Goal: Transaction & Acquisition: Purchase product/service

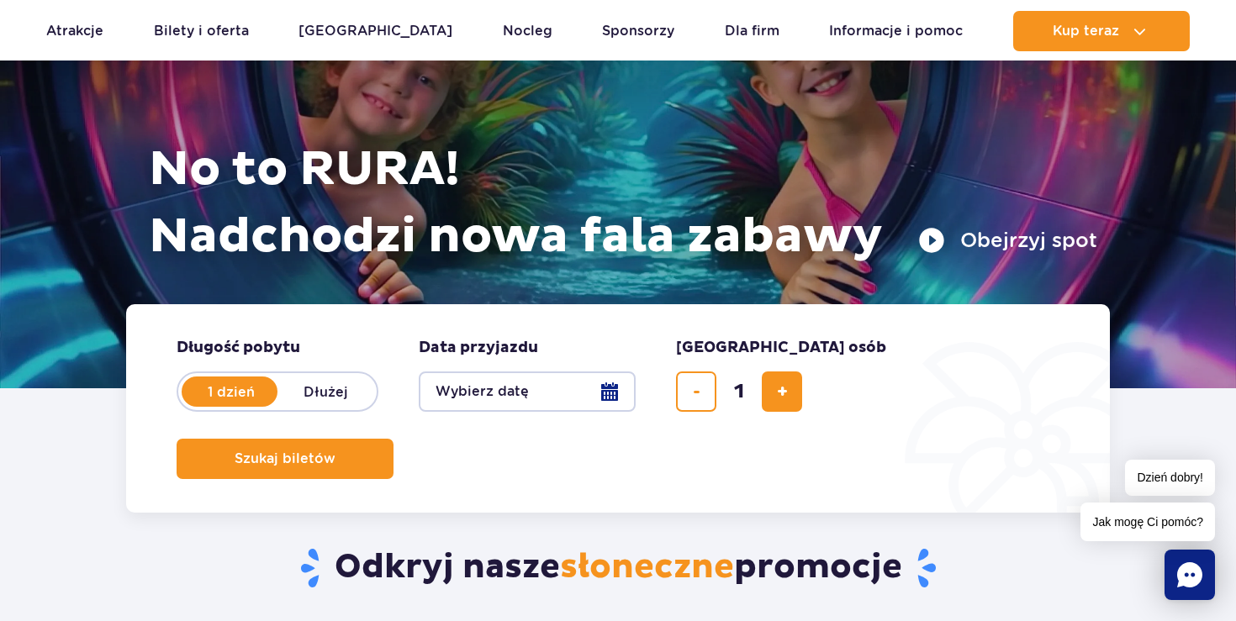
scroll to position [173, 0]
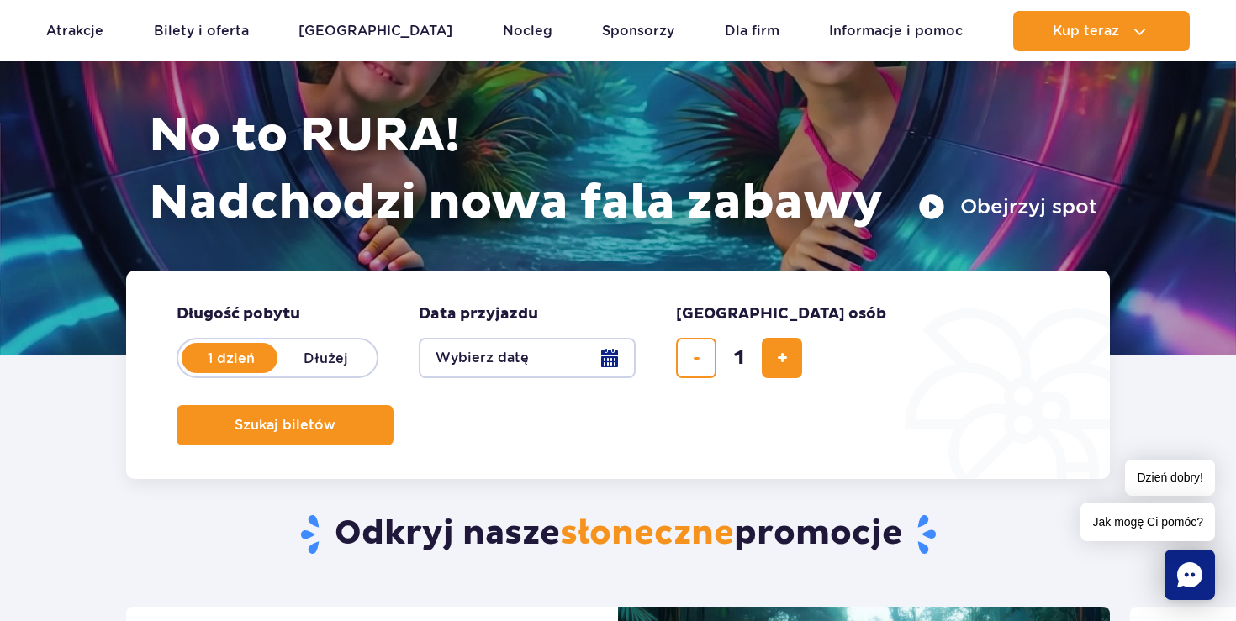
click at [521, 377] on form "Długość pobytu długość pobytu w hero 1 dzień Dłużej Data przyjazdu data przyjaz…" at bounding box center [618, 375] width 984 height 208
click at [505, 357] on button "Wybierz datę" at bounding box center [527, 358] width 217 height 40
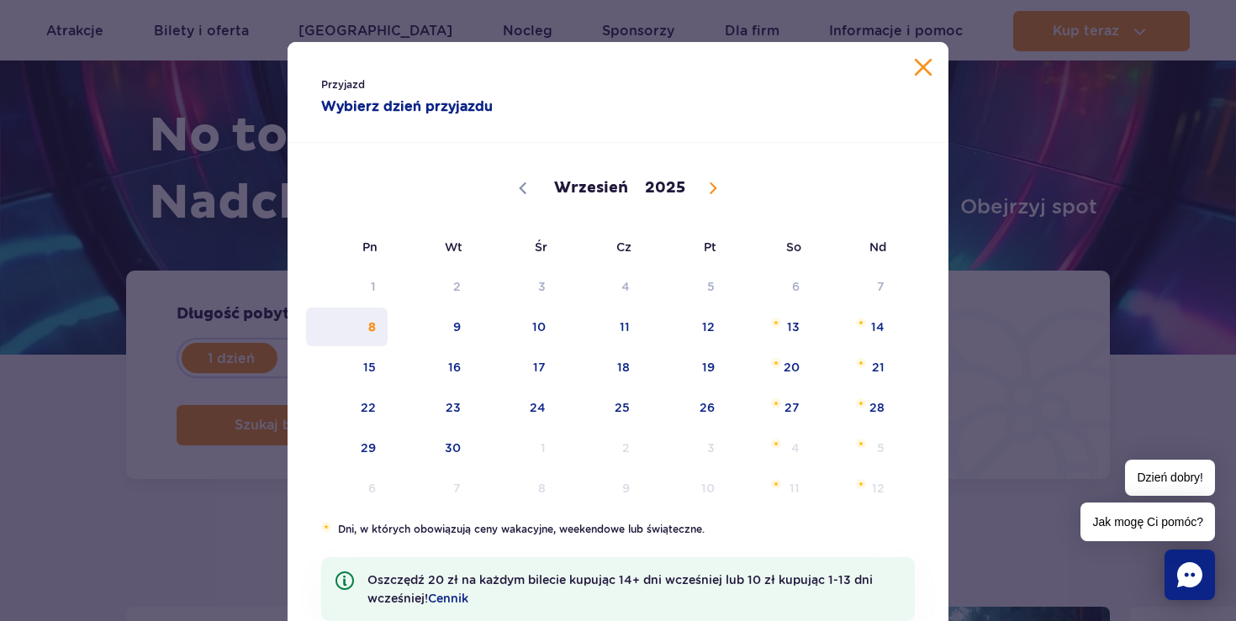
click at [379, 313] on span "8" at bounding box center [346, 327] width 85 height 39
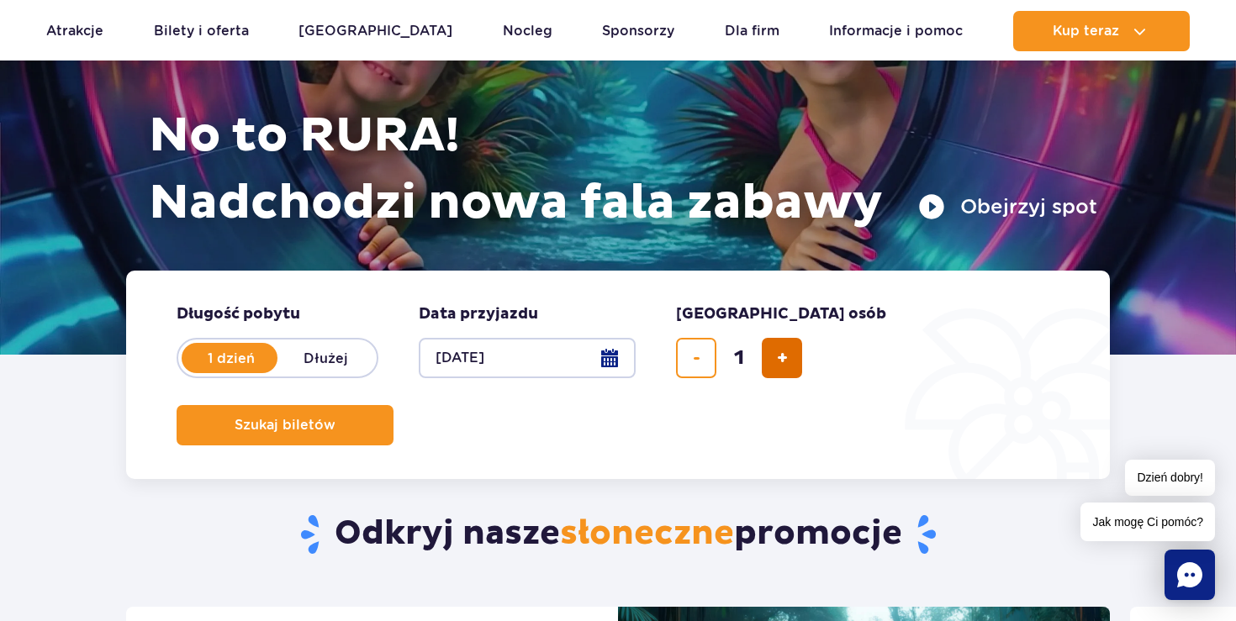
click at [771, 375] on button "dodaj bilet" at bounding box center [782, 358] width 40 height 40
type input "2"
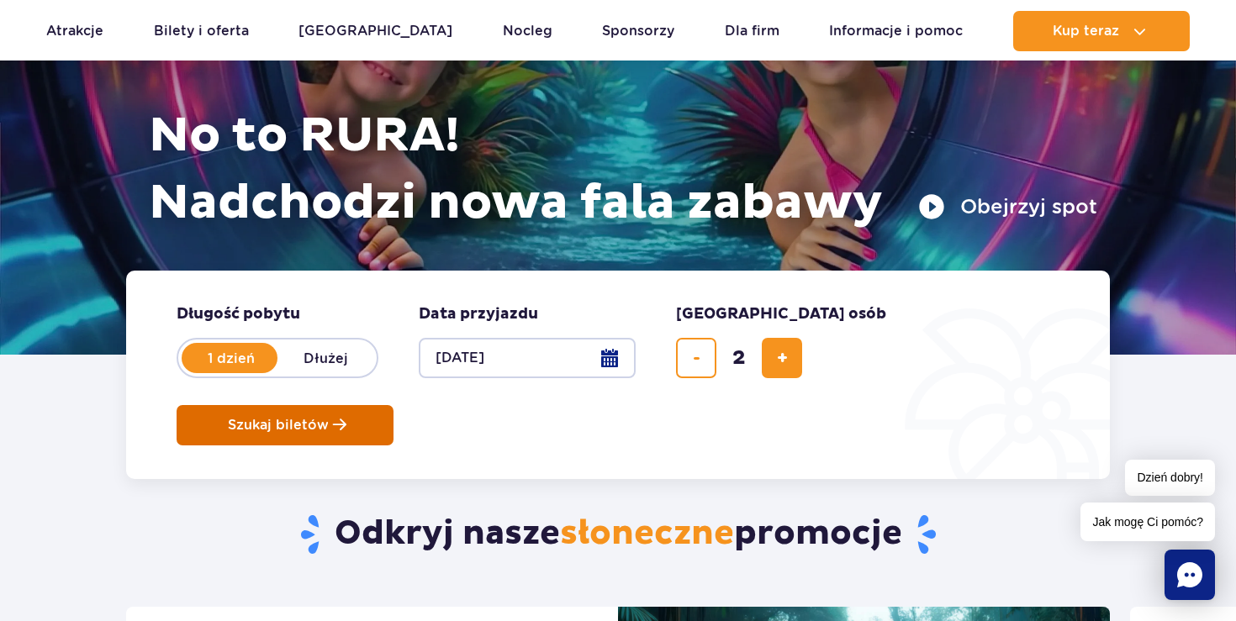
click at [393, 405] on button "Szukaj biletów" at bounding box center [285, 425] width 217 height 40
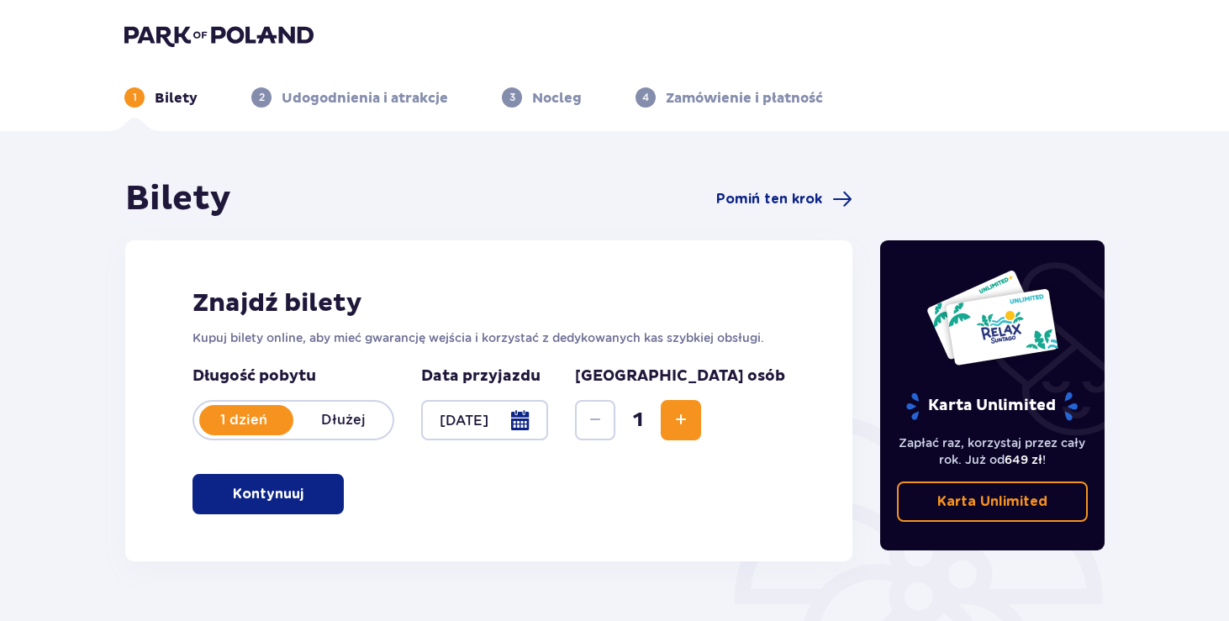
scroll to position [182, 0]
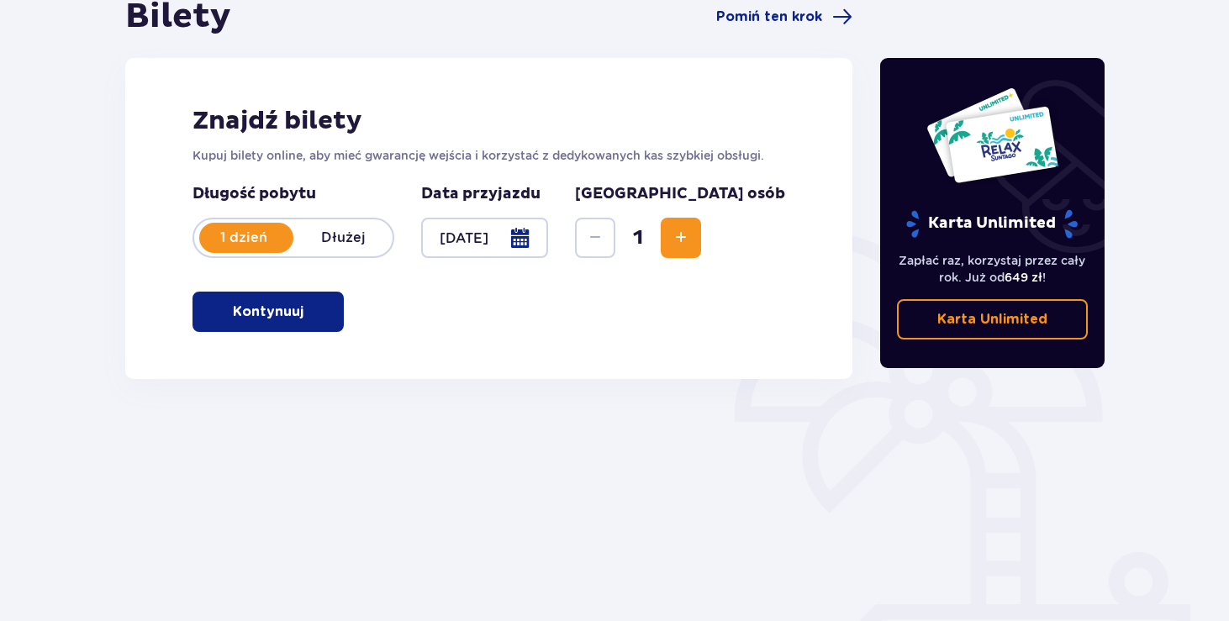
click at [233, 312] on p "Kontynuuj" at bounding box center [268, 312] width 71 height 18
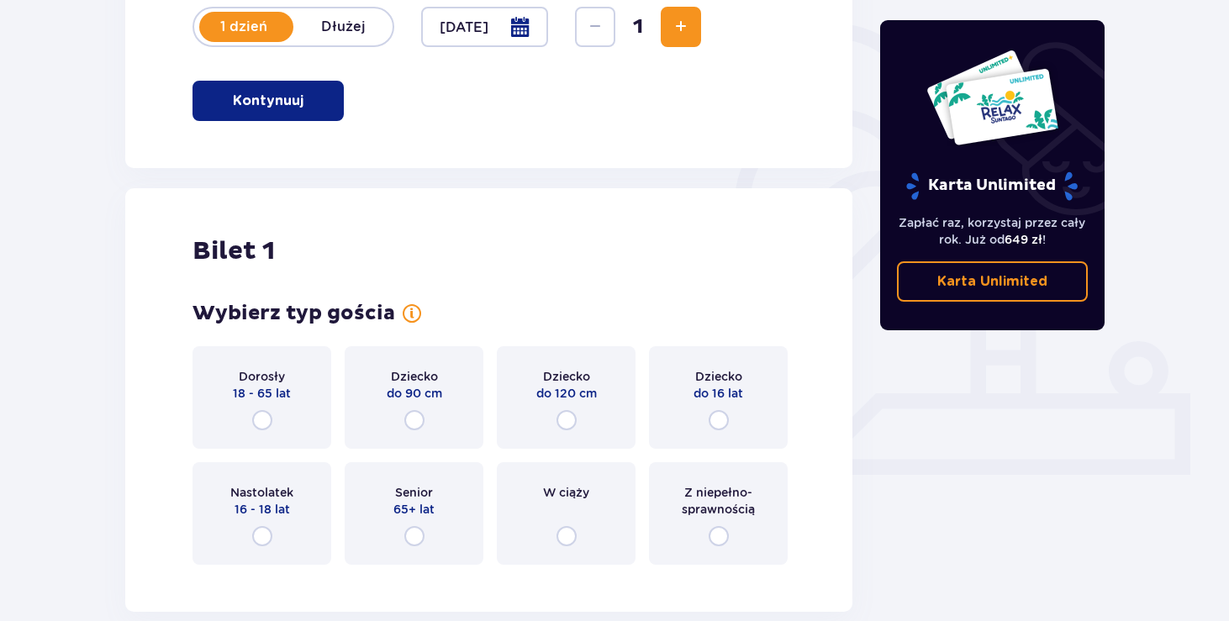
scroll to position [204, 0]
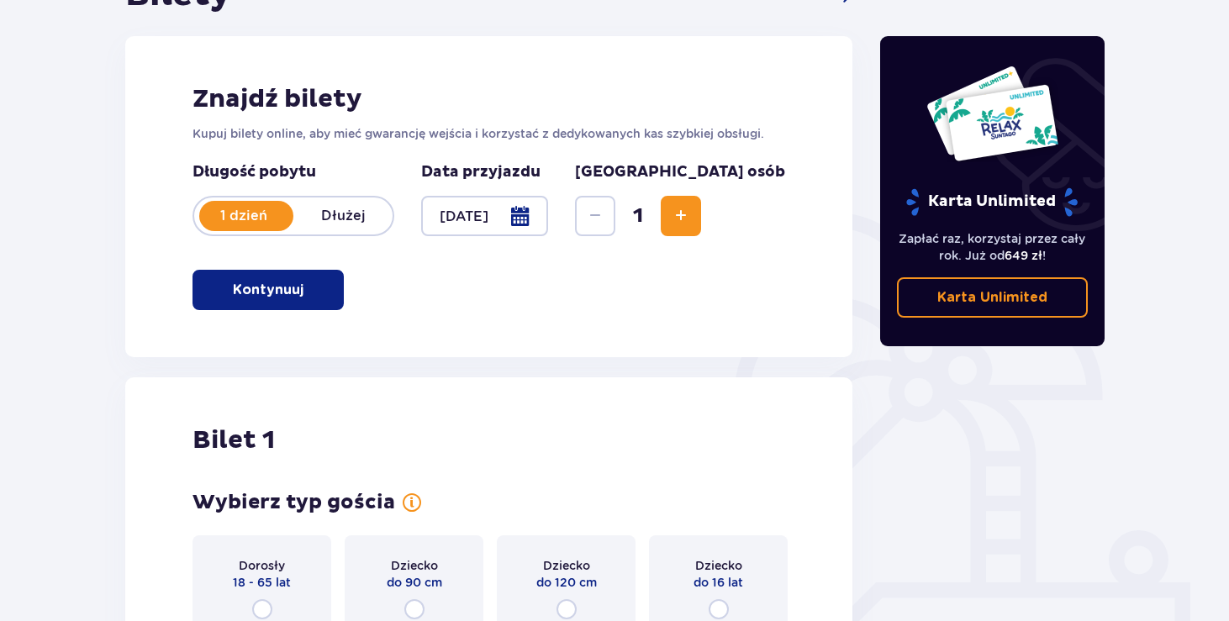
click at [657, 217] on span "1" at bounding box center [638, 215] width 39 height 25
click at [701, 218] on button "Increase" at bounding box center [681, 216] width 40 height 40
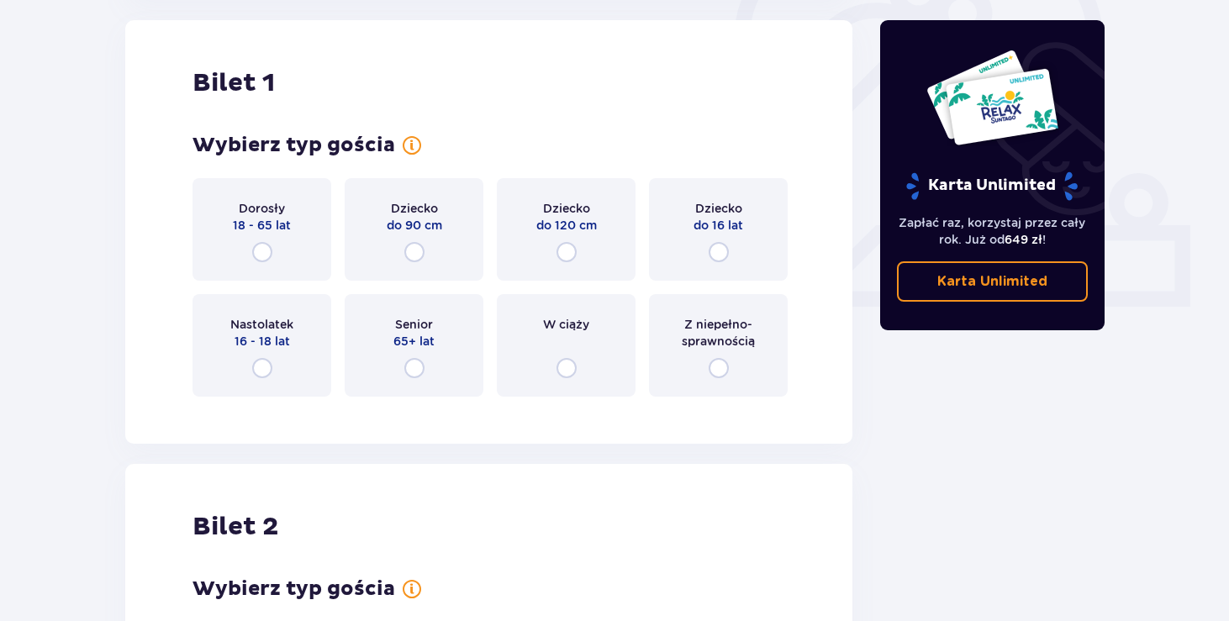
click at [269, 239] on div "Dorosły 18 - 65 lat" at bounding box center [262, 229] width 139 height 103
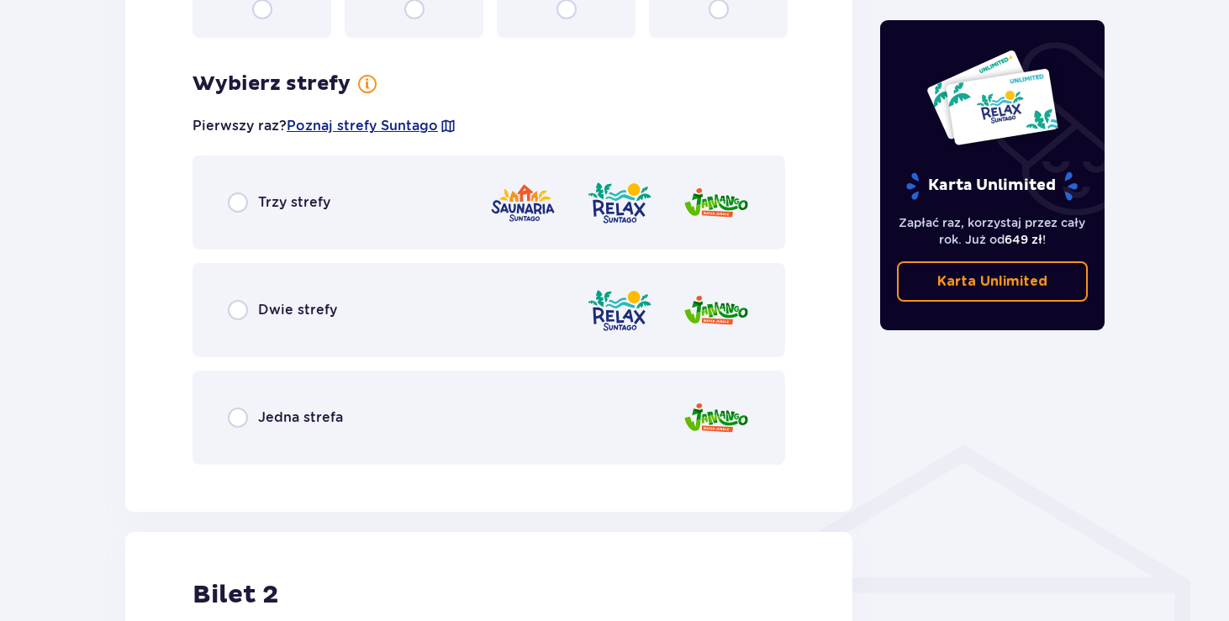
scroll to position [972, 0]
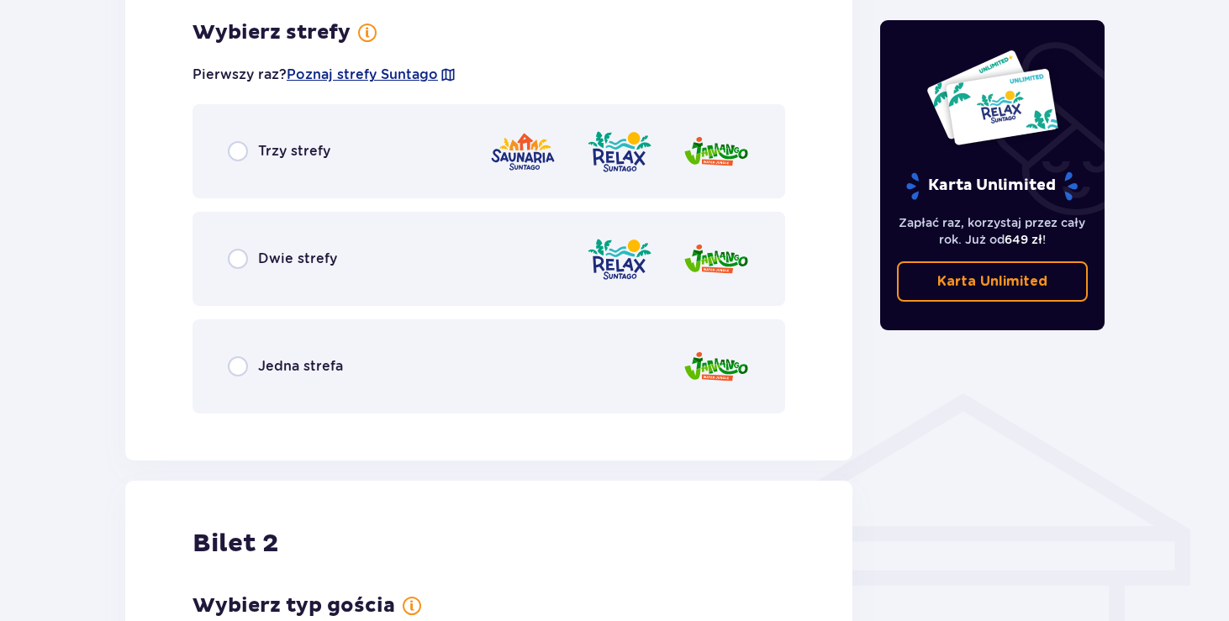
click at [277, 367] on p "Jedna strefa" at bounding box center [300, 366] width 85 height 18
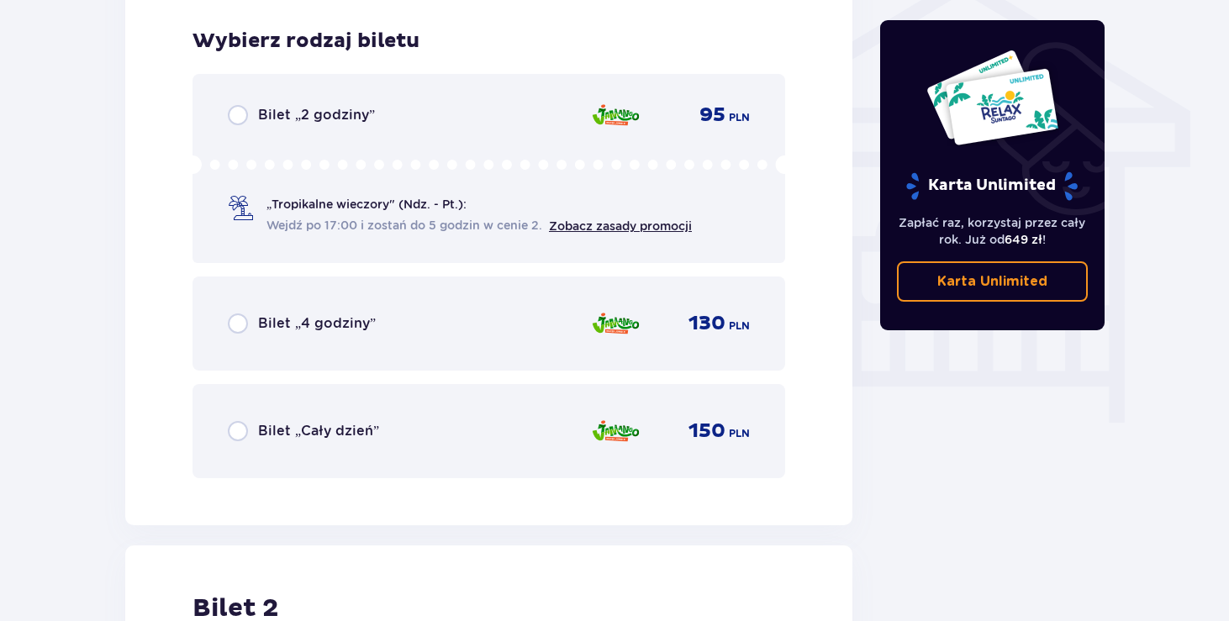
scroll to position [1399, 0]
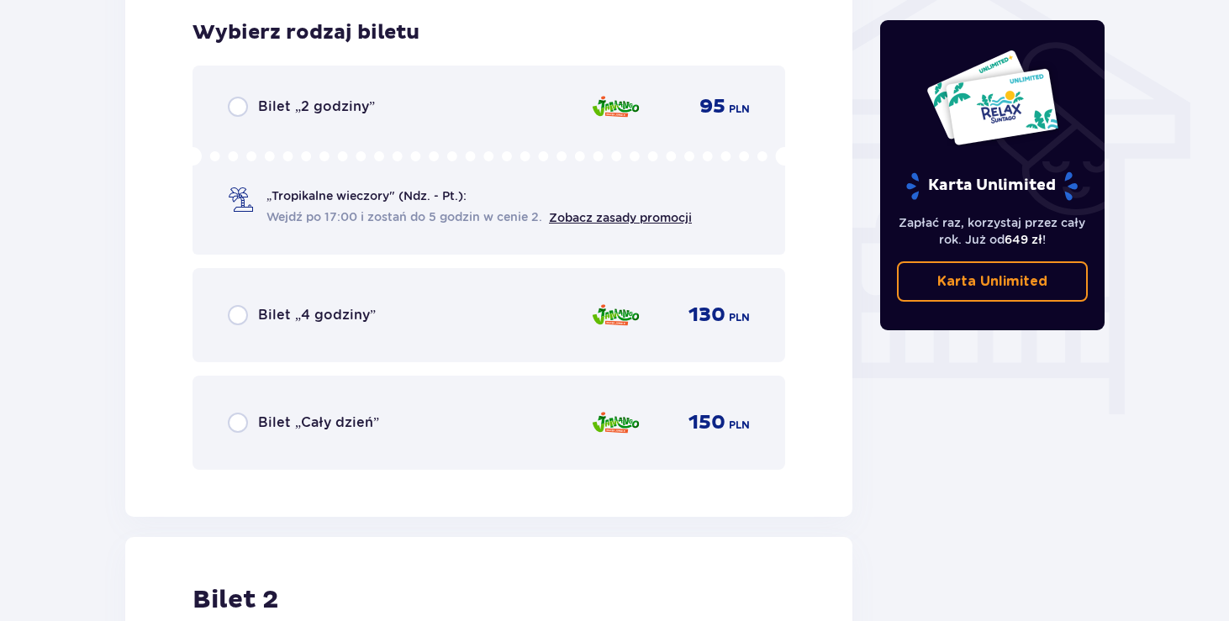
click at [303, 105] on p "Bilet „2 godziny”" at bounding box center [316, 107] width 117 height 18
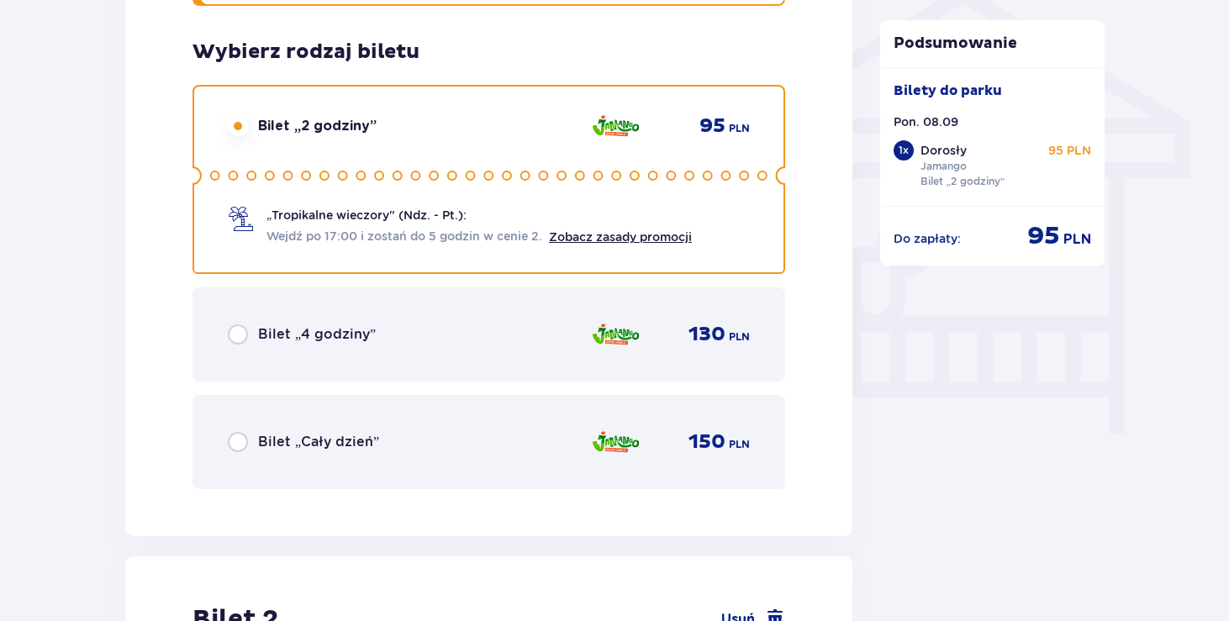
scroll to position [1382, 0]
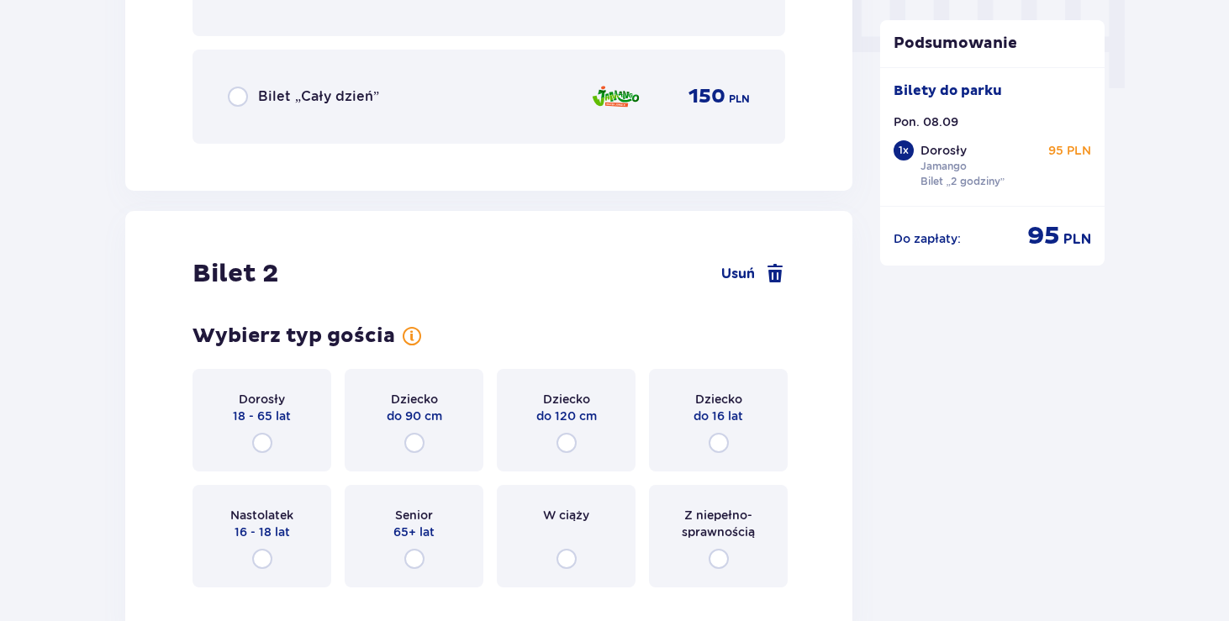
click at [243, 465] on div "Dorosły 18 - 65 lat" at bounding box center [262, 420] width 139 height 103
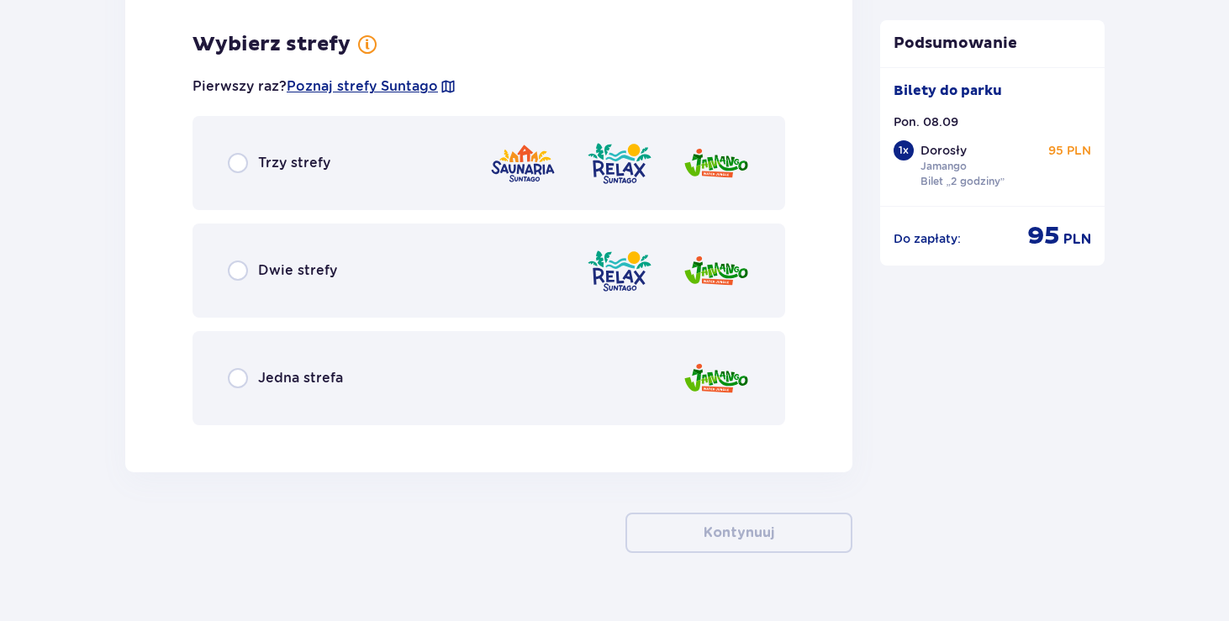
scroll to position [2326, 0]
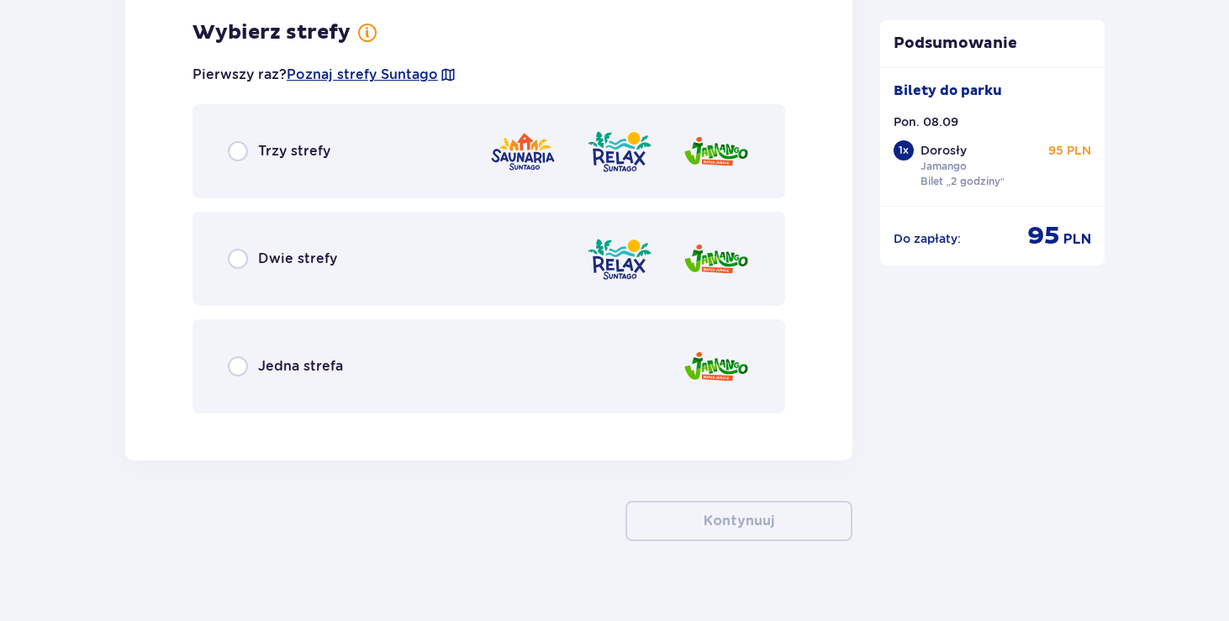
click at [372, 342] on div "Jedna strefa" at bounding box center [489, 366] width 593 height 94
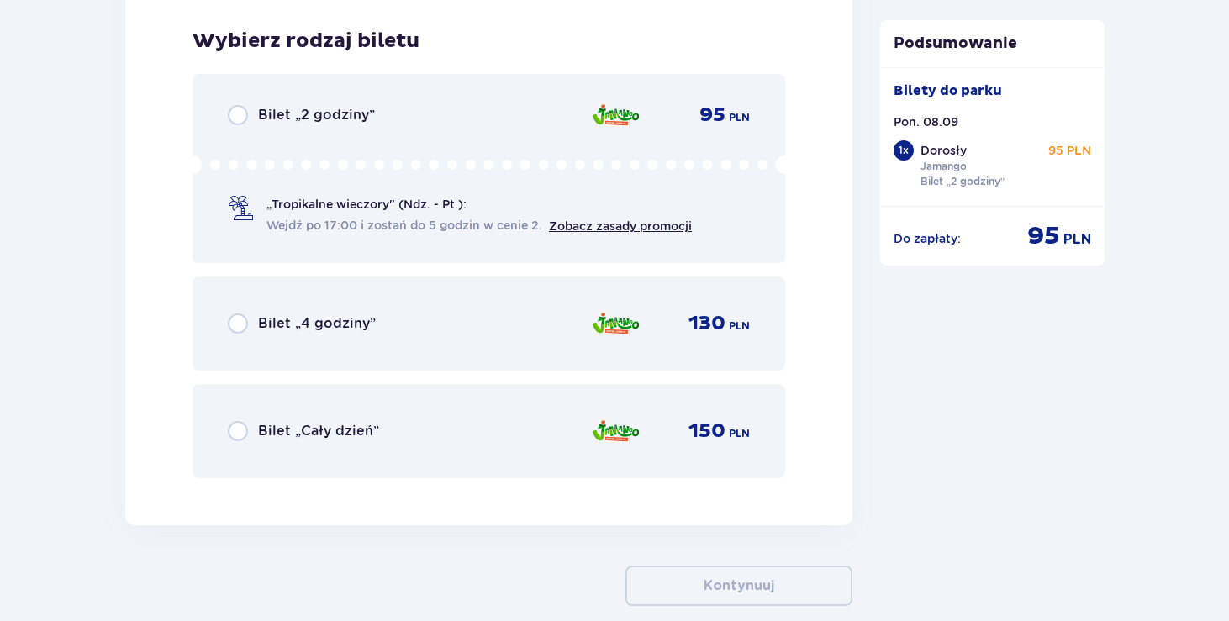
scroll to position [2753, 0]
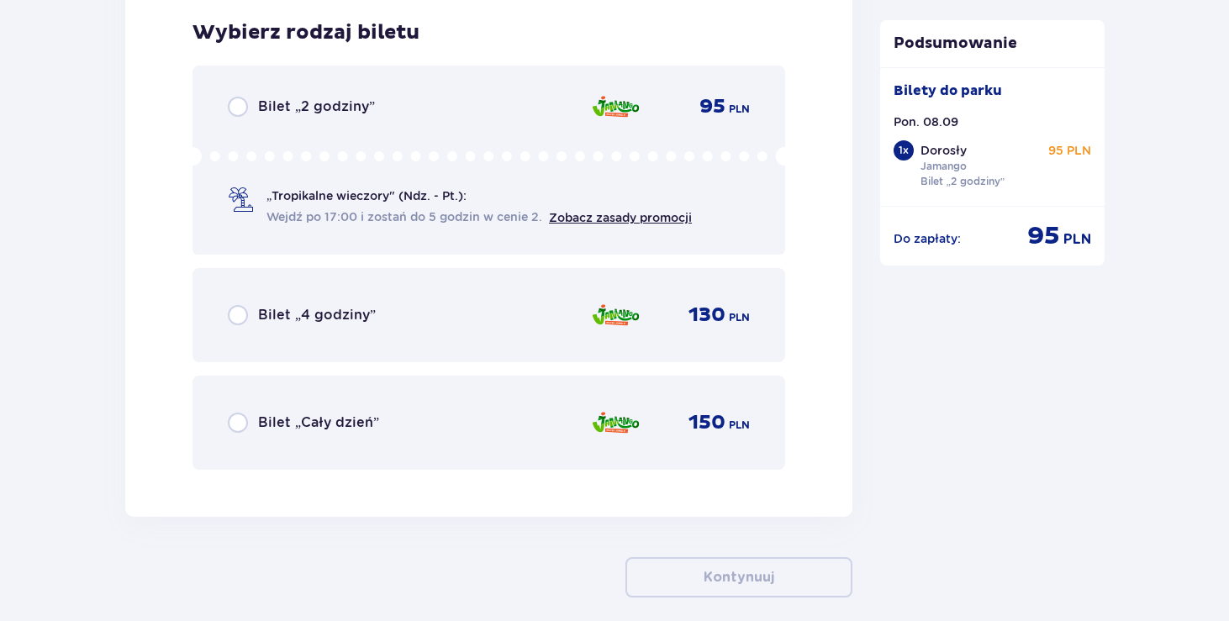
click at [268, 133] on div "Bilet „2 godziny” 95 PLN „Tropikalne wieczory" (Ndz. - Pt.): Wejdź po 17:00 i z…" at bounding box center [489, 160] width 593 height 189
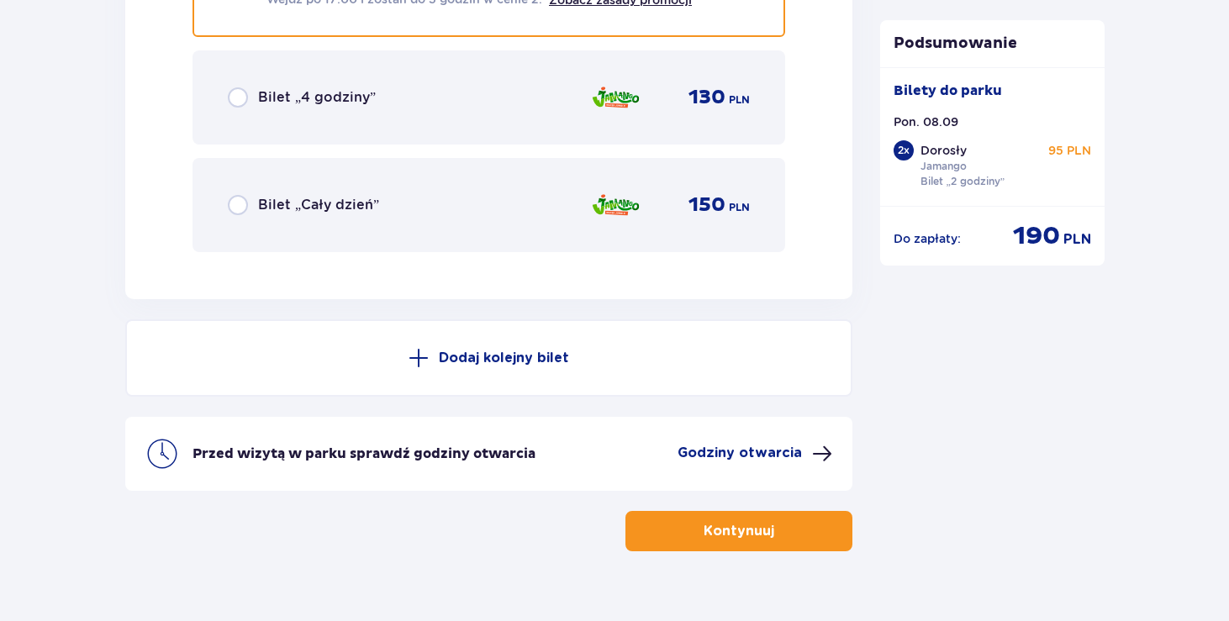
scroll to position [3002, 0]
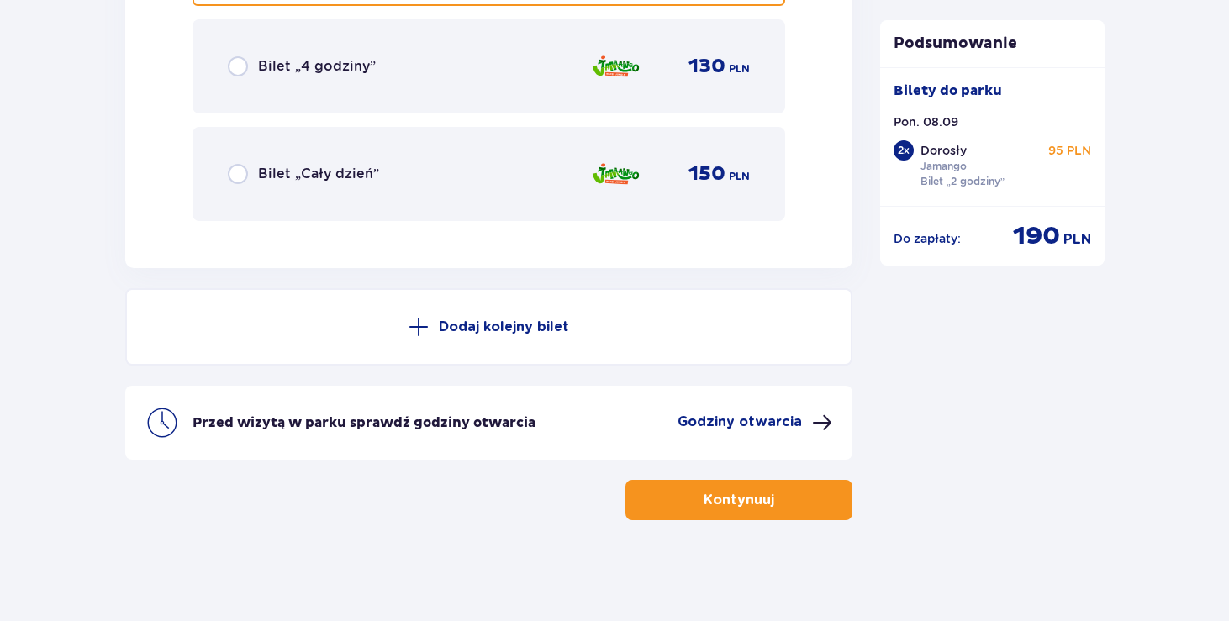
click at [704, 508] on p "Kontynuuj" at bounding box center [739, 500] width 71 height 18
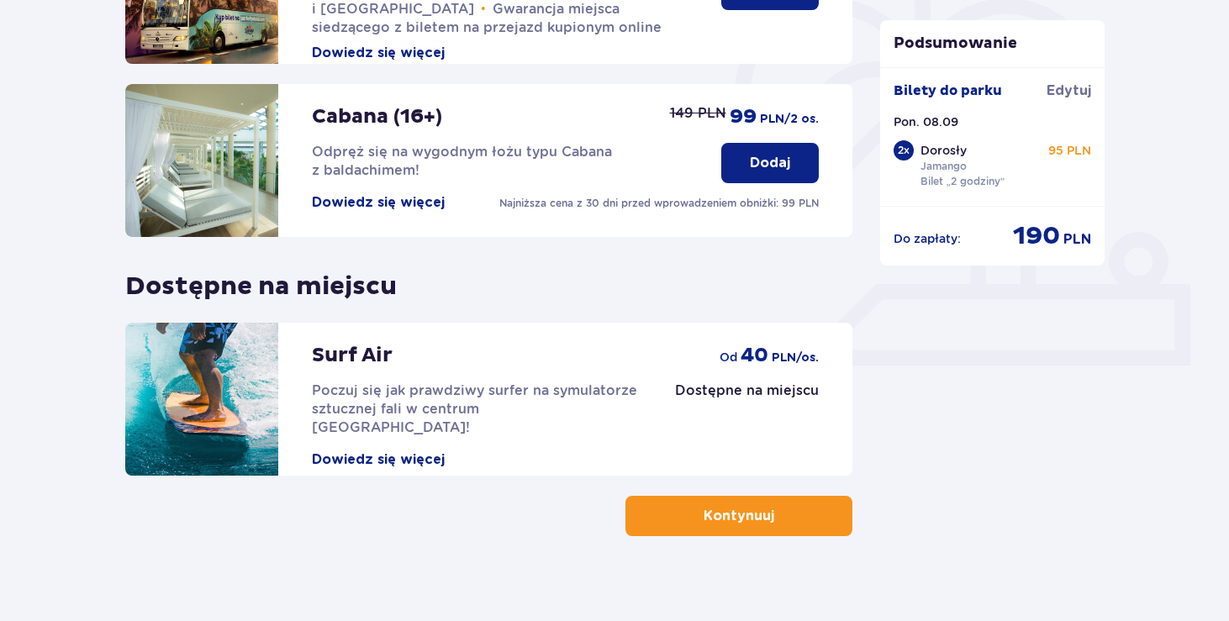
scroll to position [519, 0]
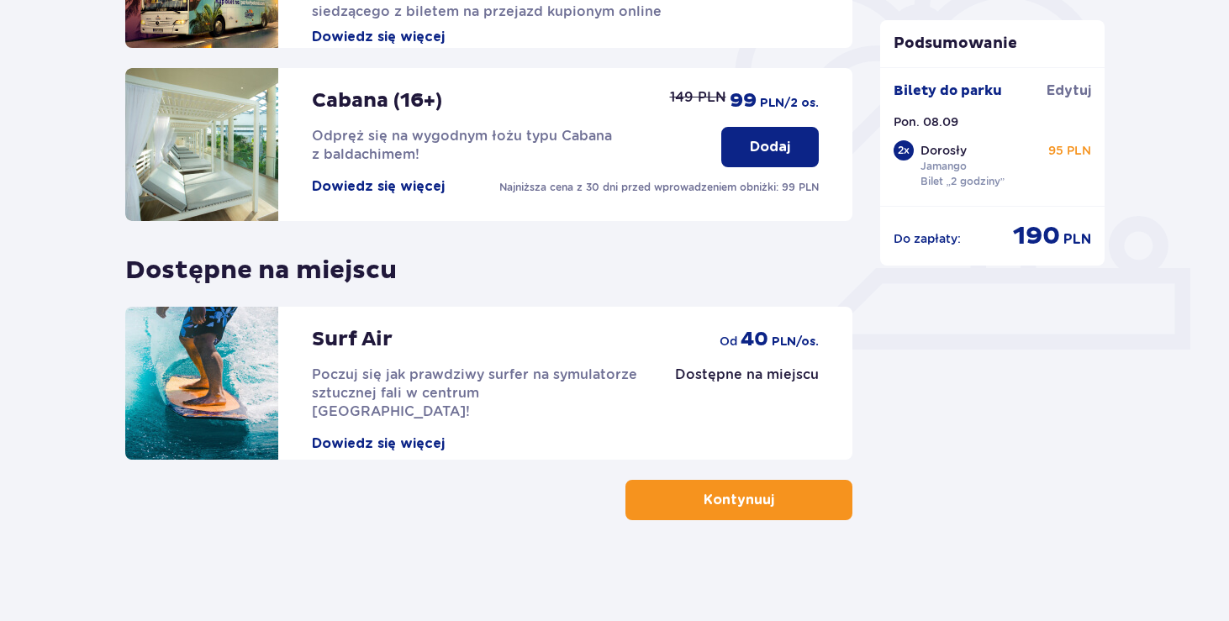
click at [793, 487] on button "Kontynuuj" at bounding box center [738, 500] width 227 height 40
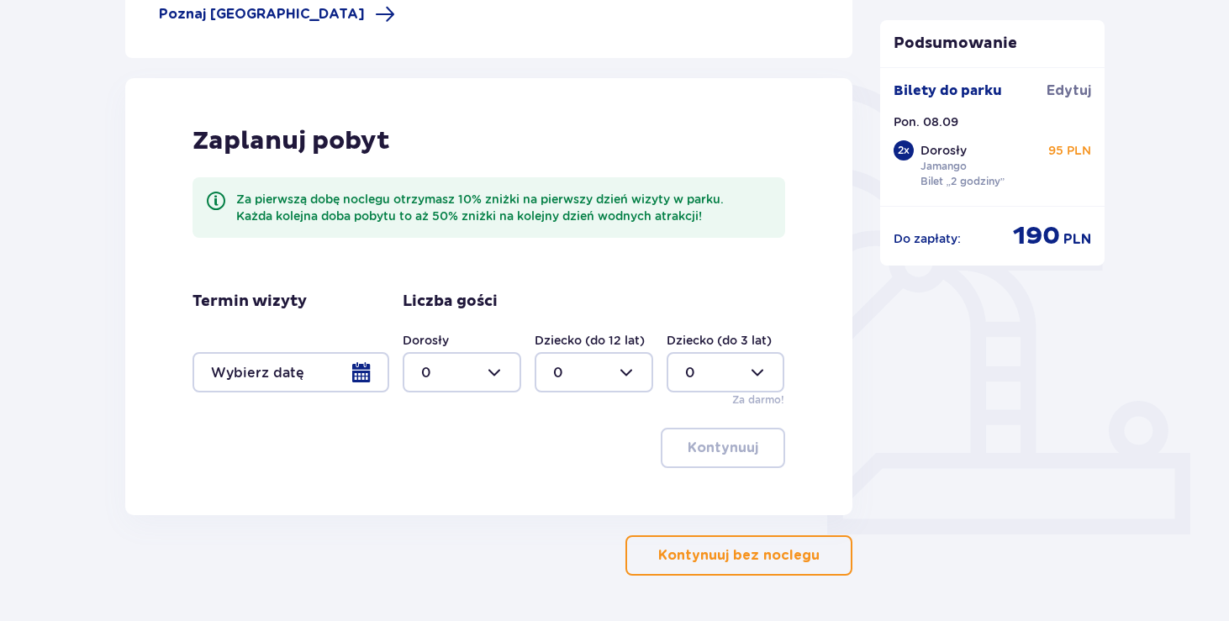
scroll to position [389, 0]
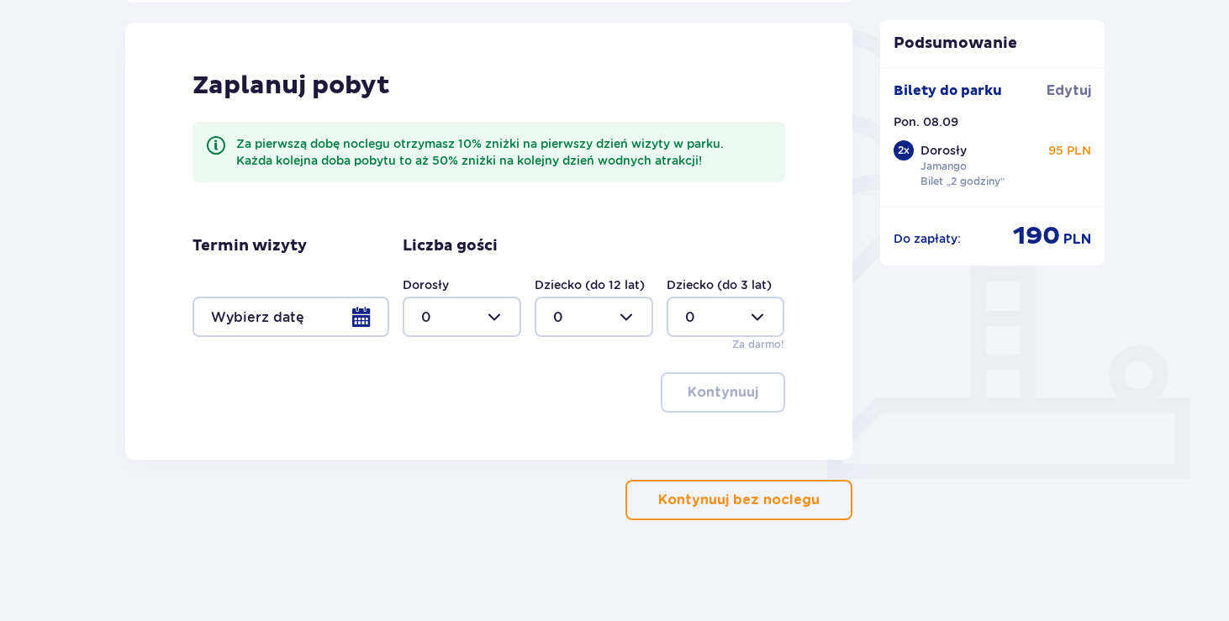
click at [252, 323] on div at bounding box center [291, 317] width 197 height 40
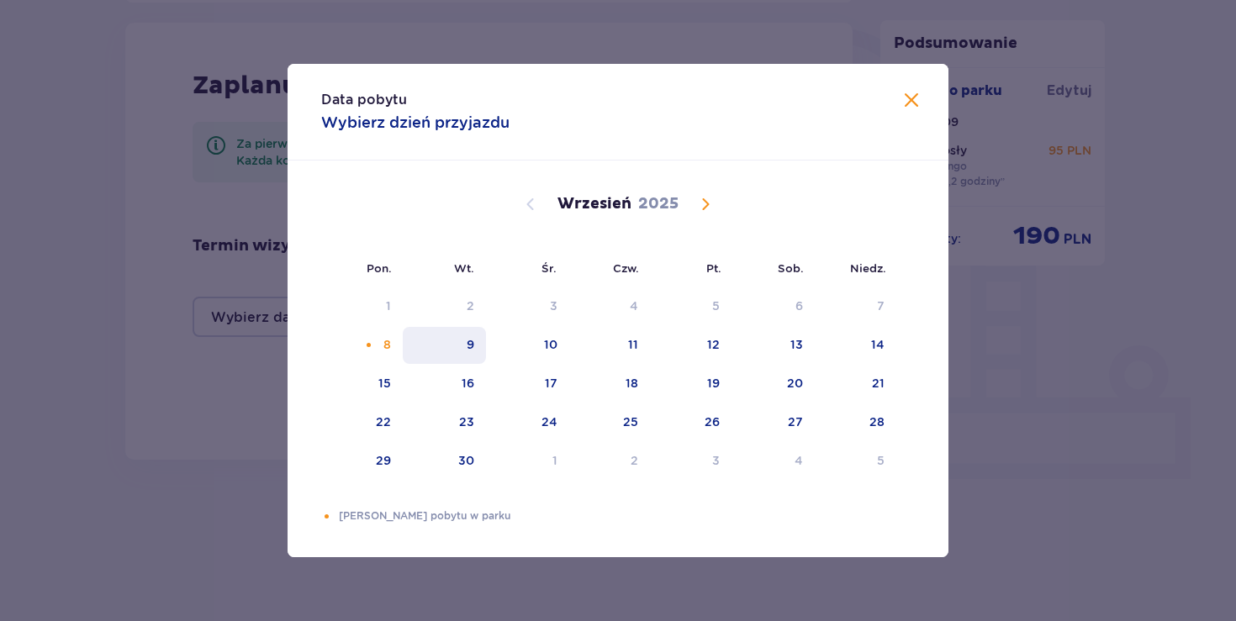
click at [409, 351] on div "9" at bounding box center [444, 345] width 83 height 37
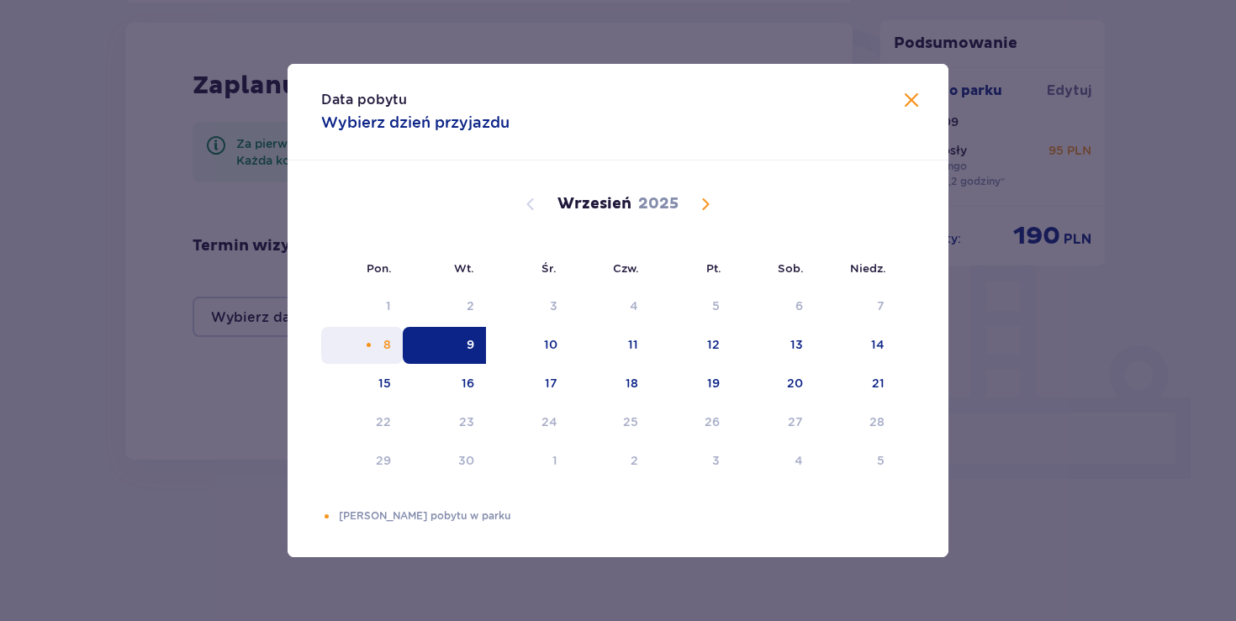
click at [387, 349] on div "8" at bounding box center [387, 344] width 8 height 17
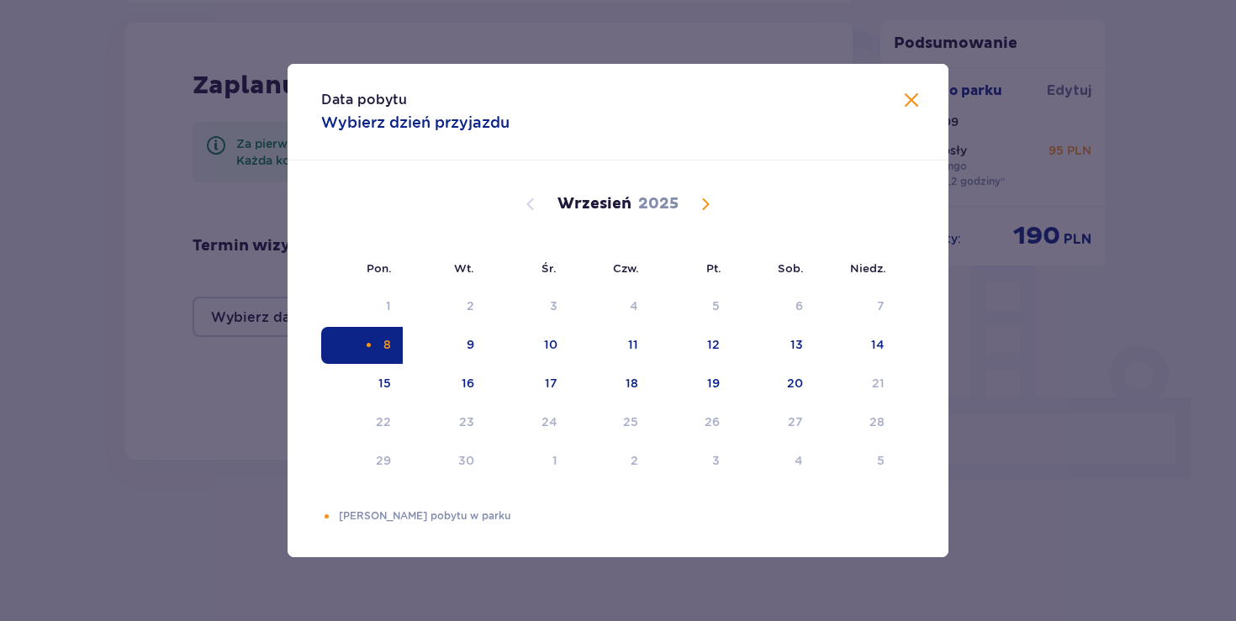
click at [915, 109] on span at bounding box center [911, 101] width 20 height 20
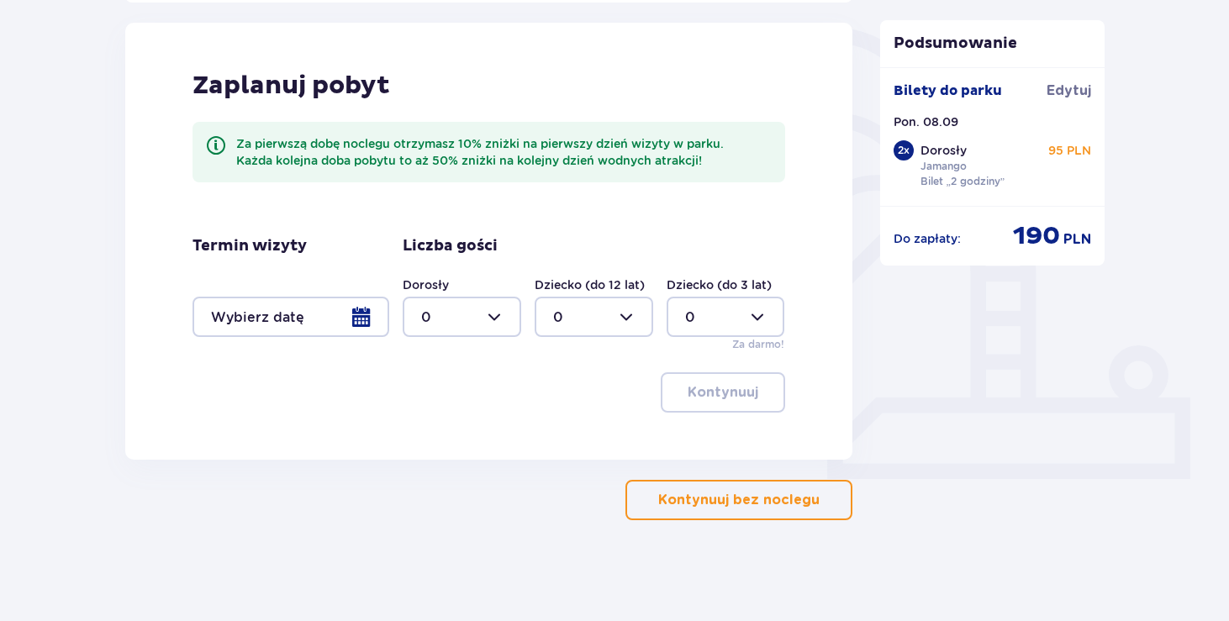
click at [328, 255] on div "Termin wizyty" at bounding box center [291, 286] width 197 height 101
click at [314, 314] on div at bounding box center [291, 317] width 197 height 40
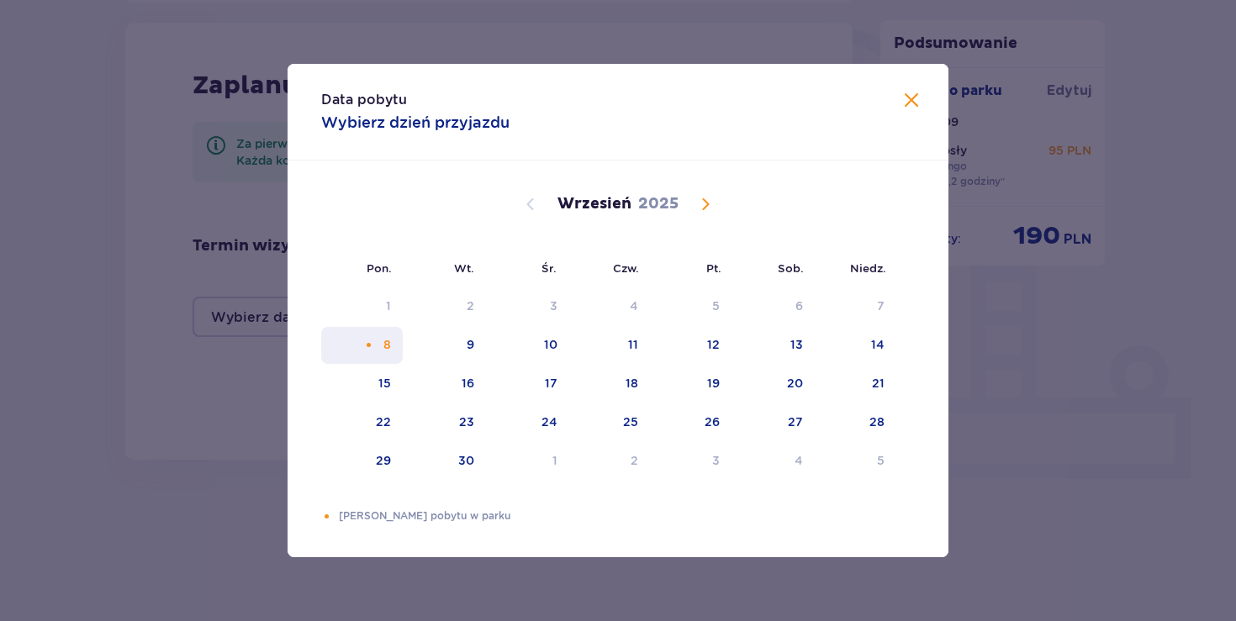
click at [357, 340] on div "8" at bounding box center [362, 345] width 82 height 37
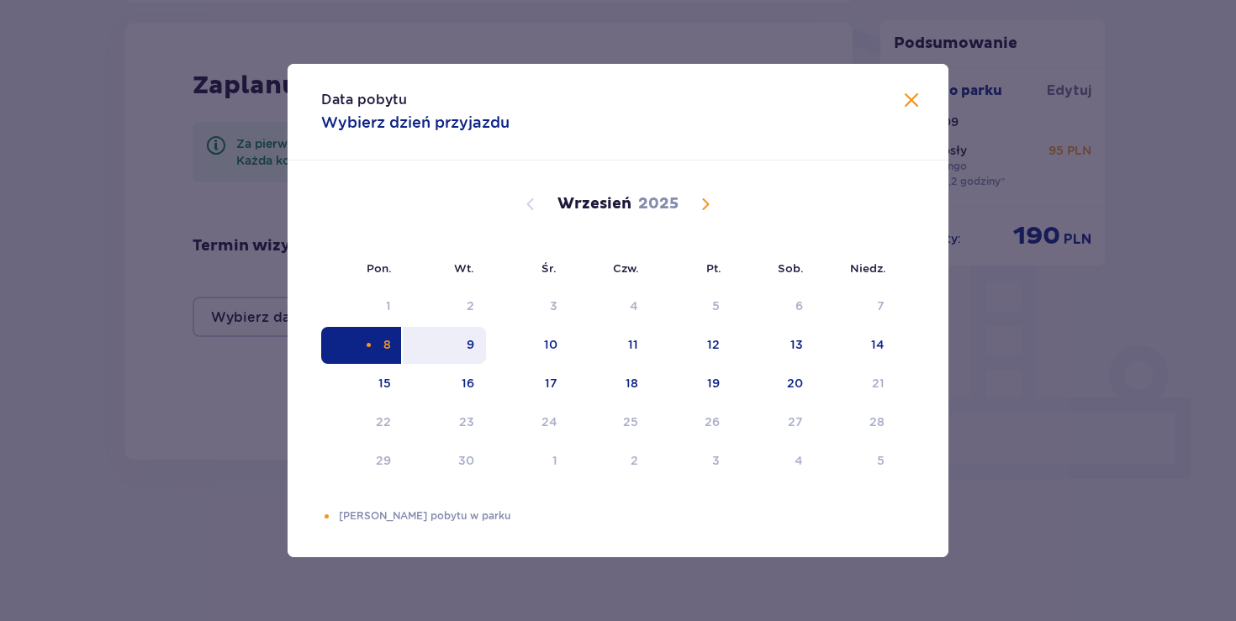
click at [441, 342] on div "9" at bounding box center [444, 345] width 83 height 37
type input "[DATE] - [DATE]"
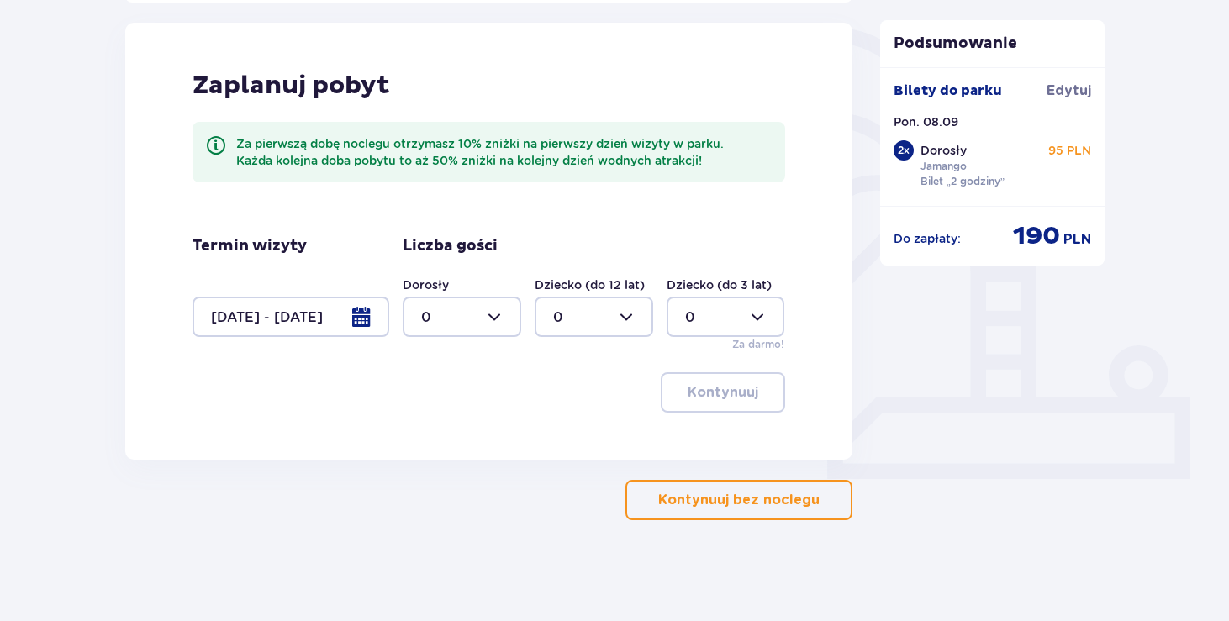
click at [377, 346] on div "Termin wizyty [DATE] - [DATE] Liczba gości Dorosły 0 Dziecko (do 12 lat) 0 Dzie…" at bounding box center [489, 294] width 593 height 116
click at [366, 329] on div at bounding box center [291, 317] width 197 height 40
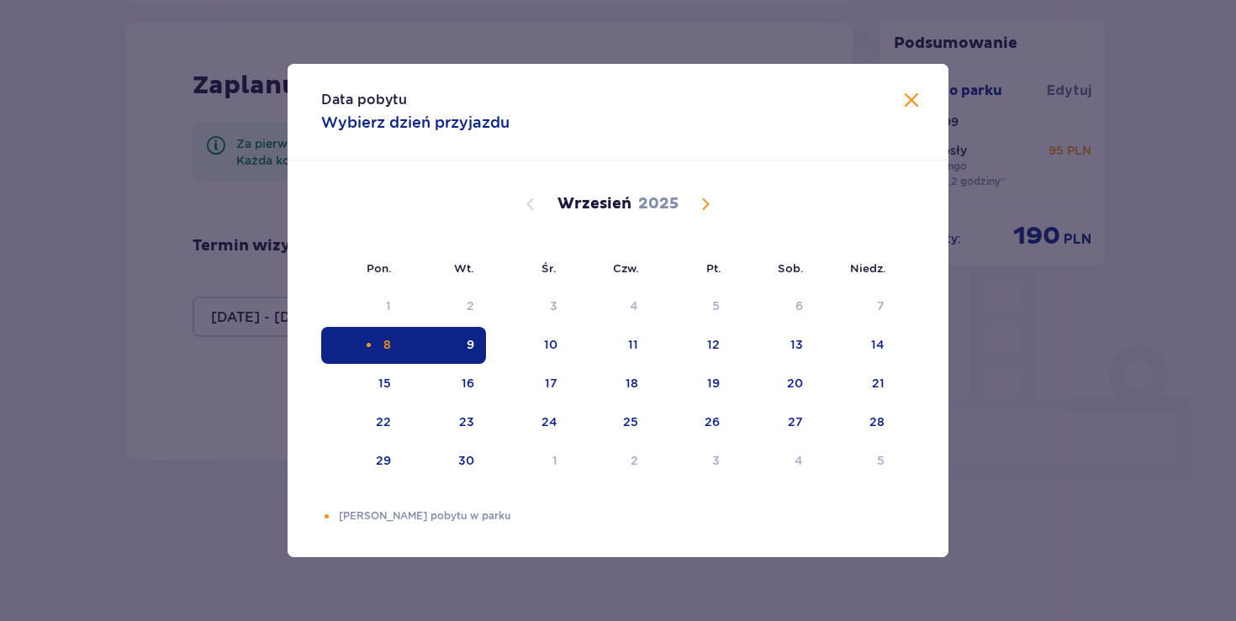
click at [356, 351] on div "8" at bounding box center [362, 345] width 82 height 37
click at [915, 111] on button at bounding box center [911, 101] width 20 height 21
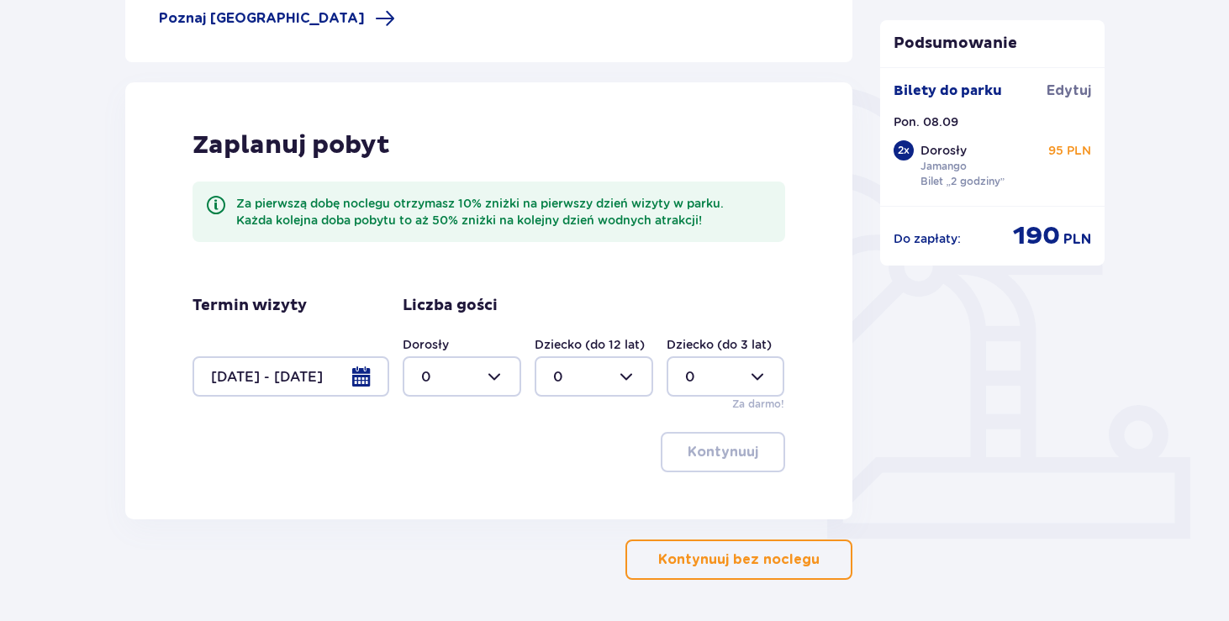
scroll to position [389, 0]
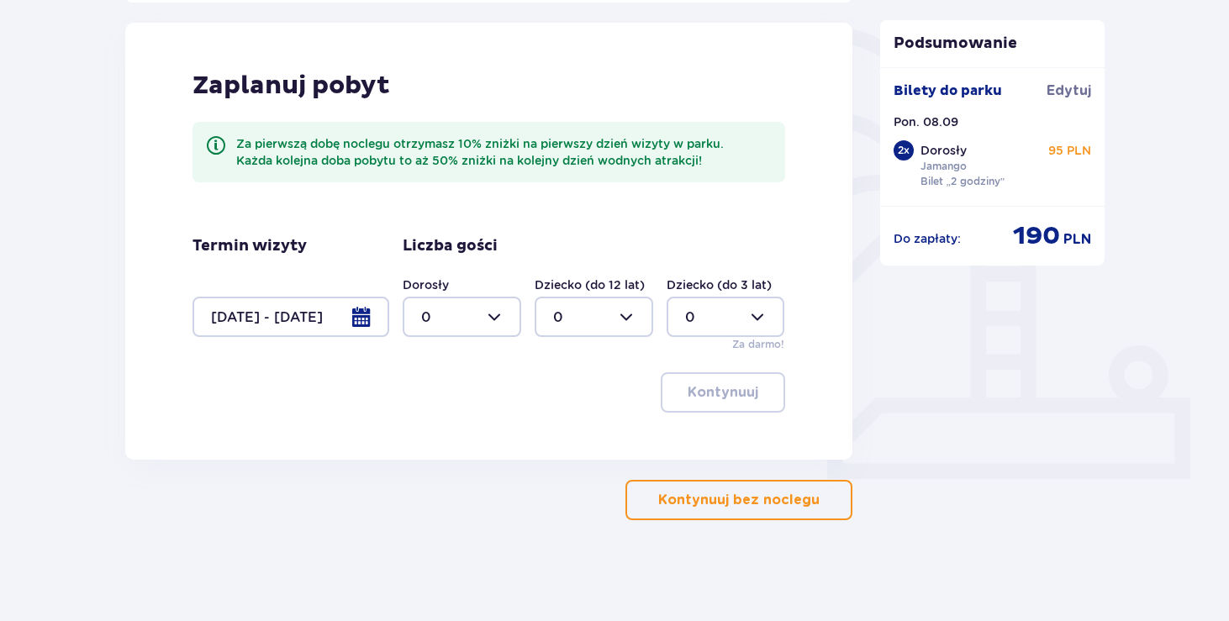
click at [727, 483] on button "Kontynuuj bez noclegu" at bounding box center [738, 500] width 227 height 40
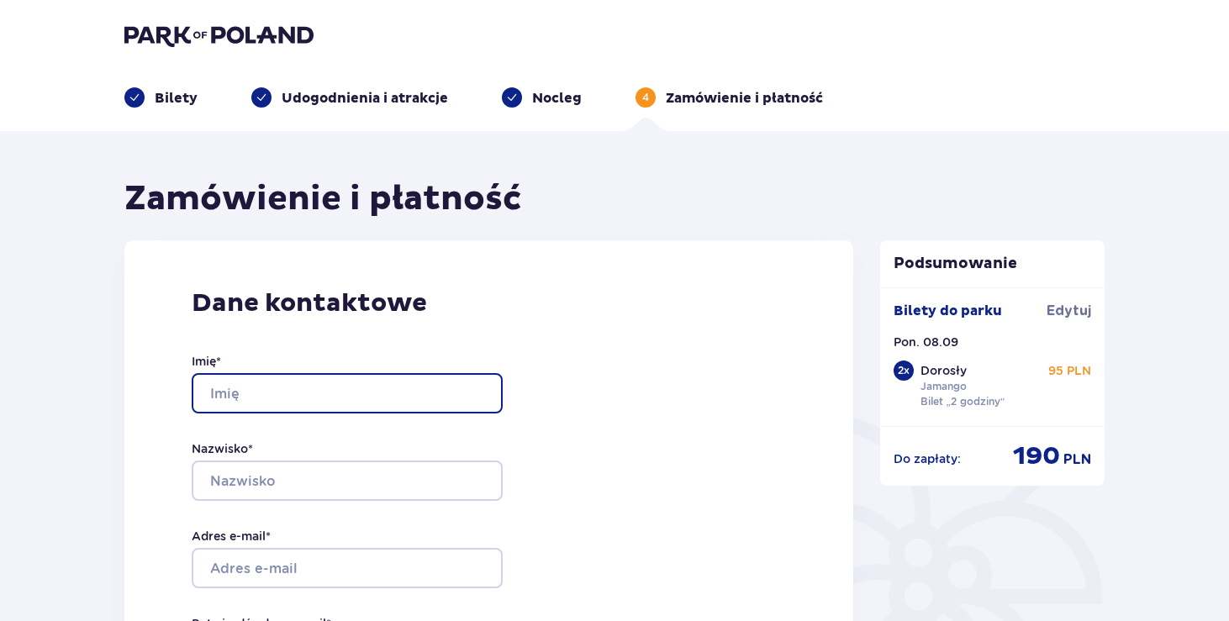
click at [425, 387] on input "Imię *" at bounding box center [347, 393] width 311 height 40
type input "[PERSON_NAME]"
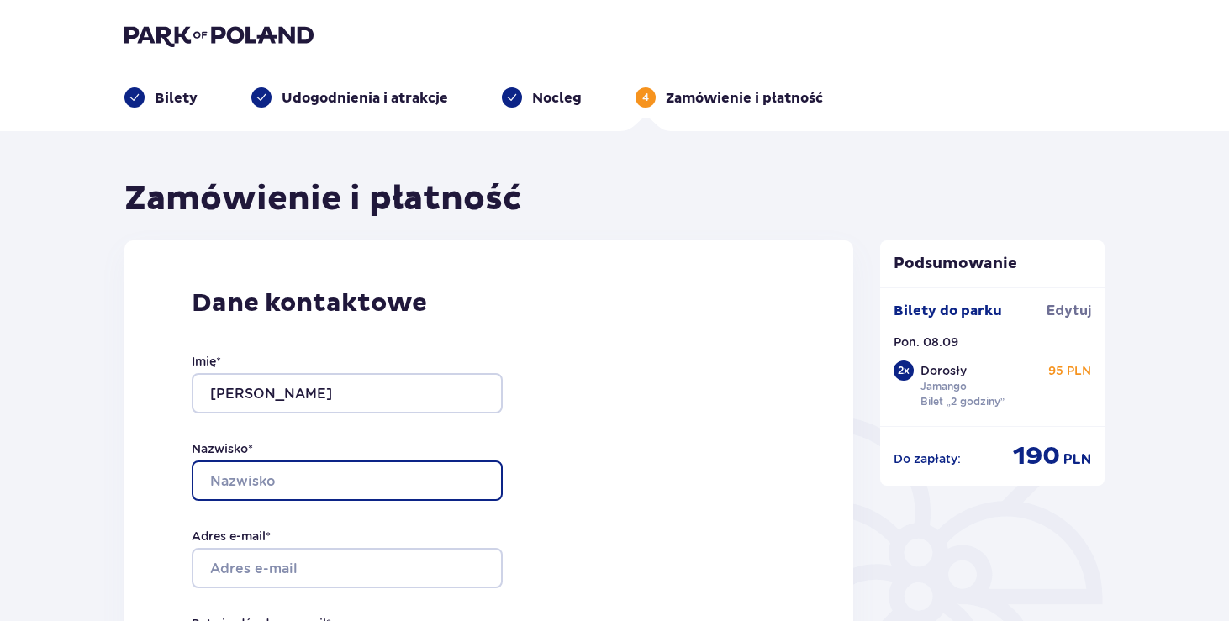
type input "Gruca"
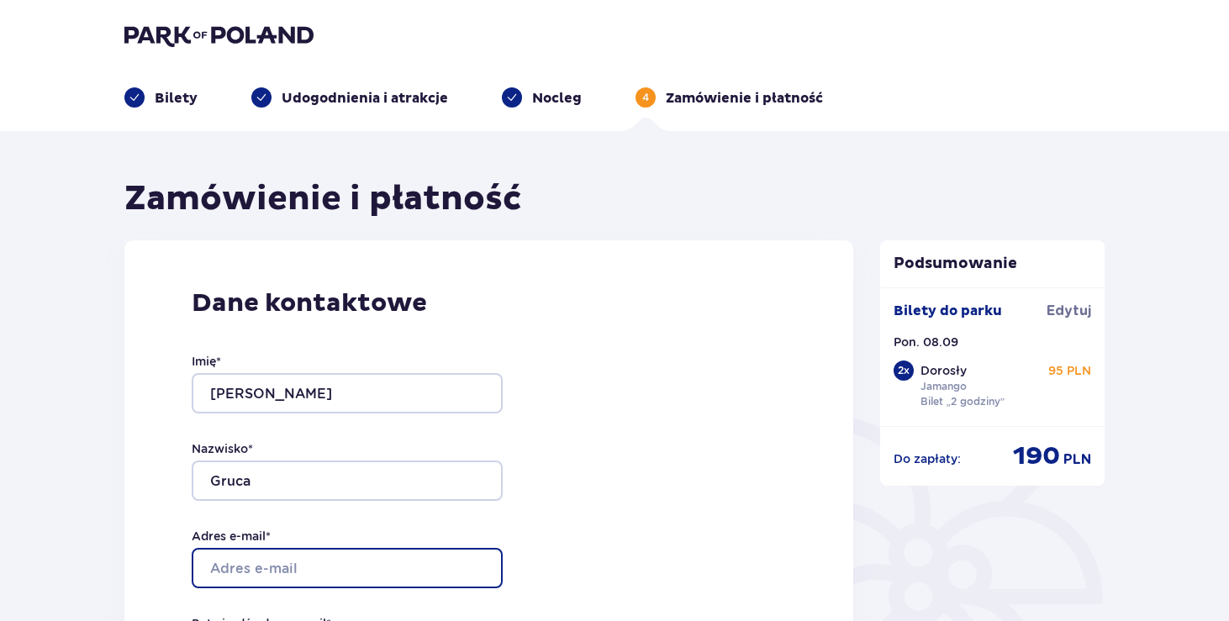
type input "[EMAIL_ADDRESS][DOMAIN_NAME]"
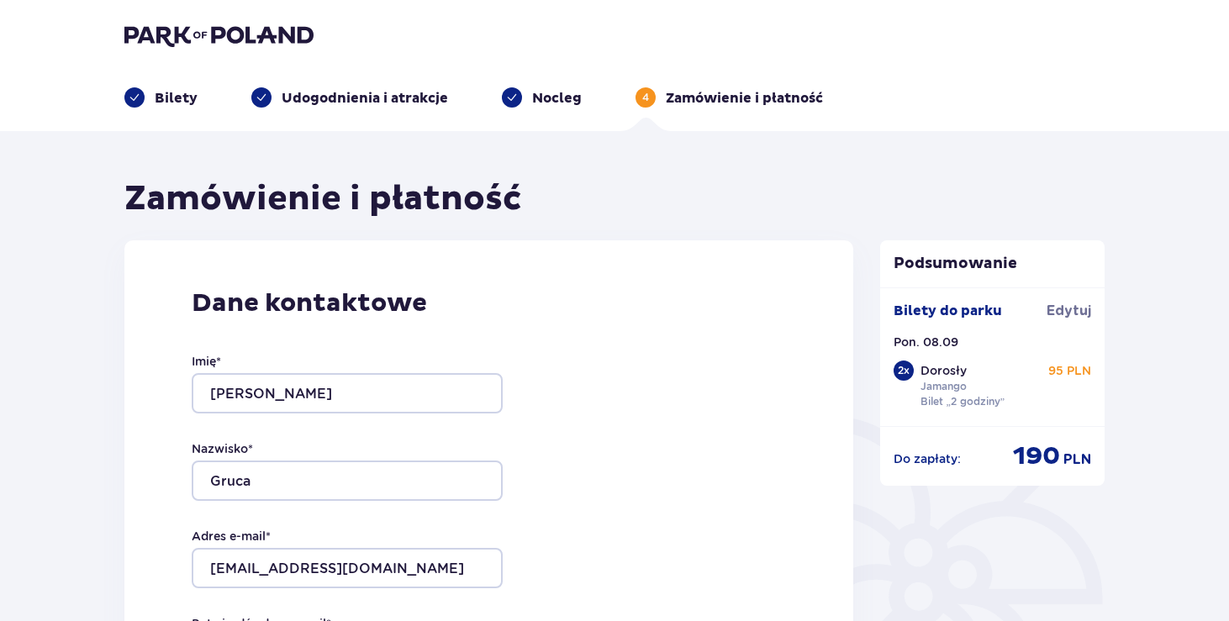
type input "[EMAIL_ADDRESS][DOMAIN_NAME]"
type input "790301037"
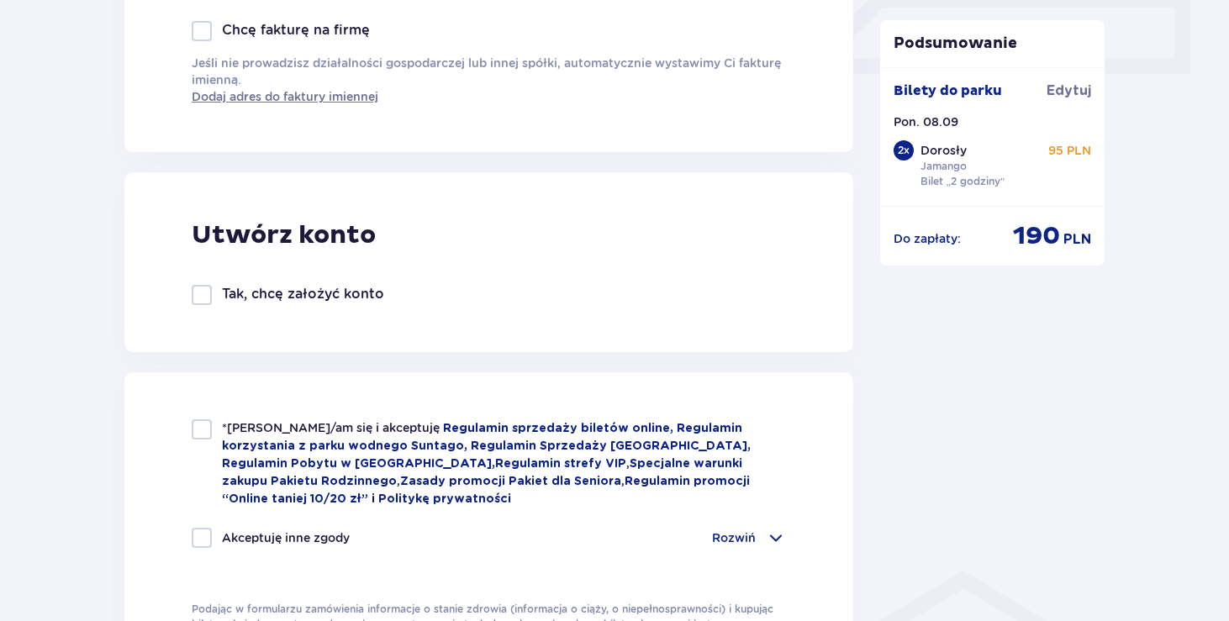
scroll to position [958, 0]
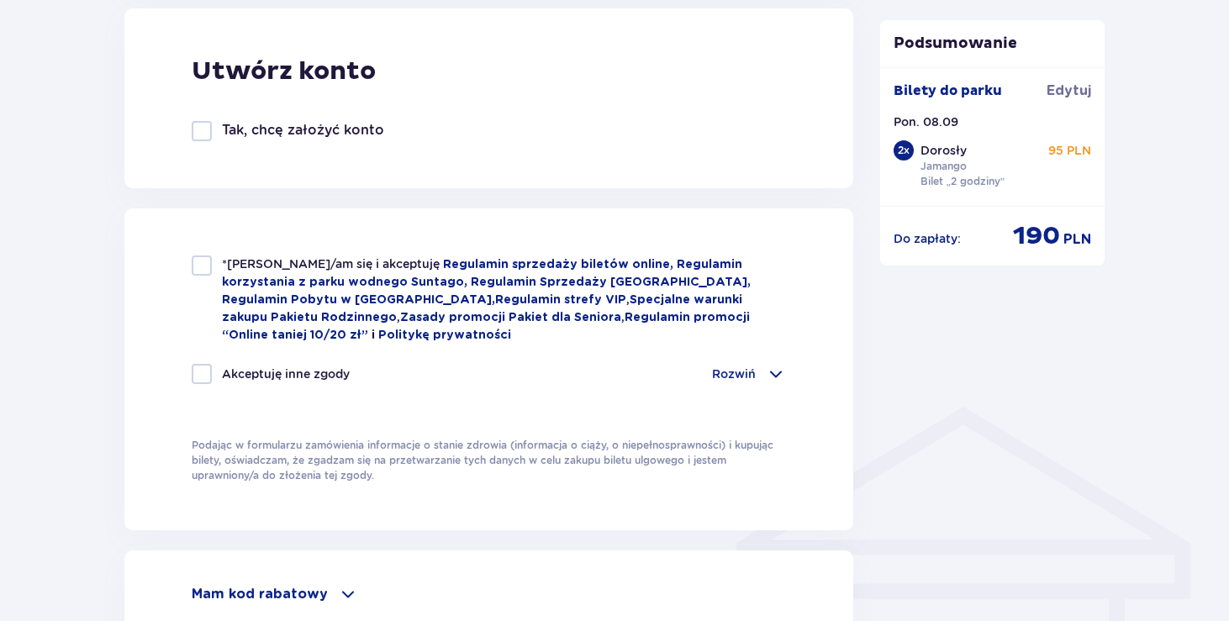
click at [202, 264] on div at bounding box center [202, 266] width 20 height 20
checkbox input "true"
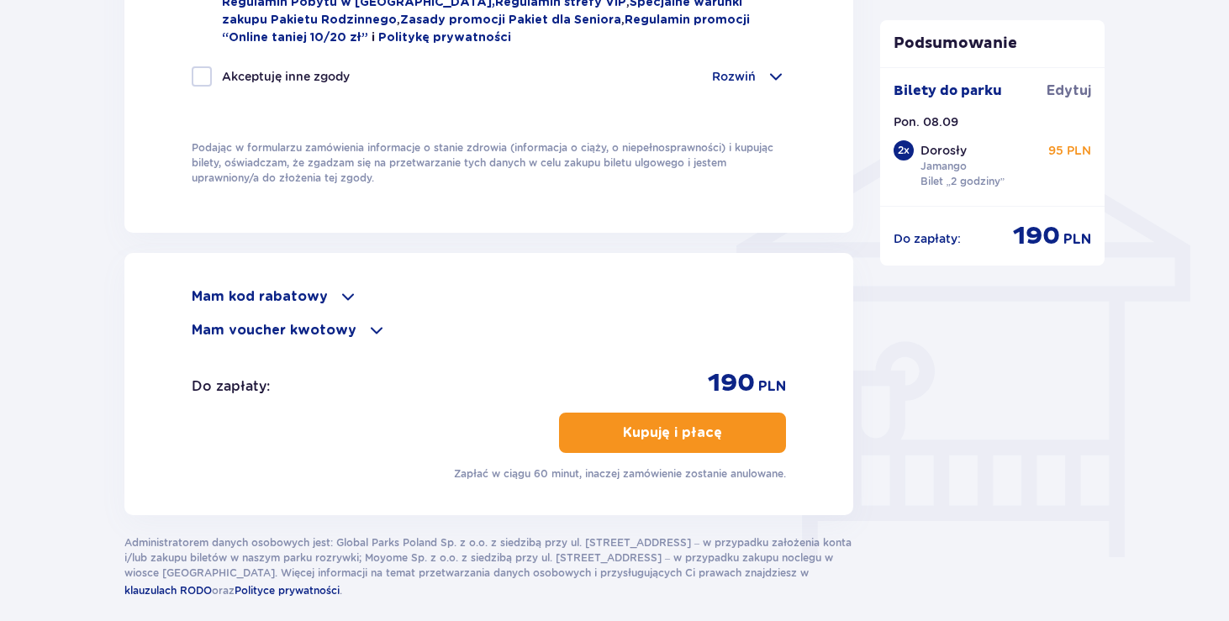
scroll to position [1335, 0]
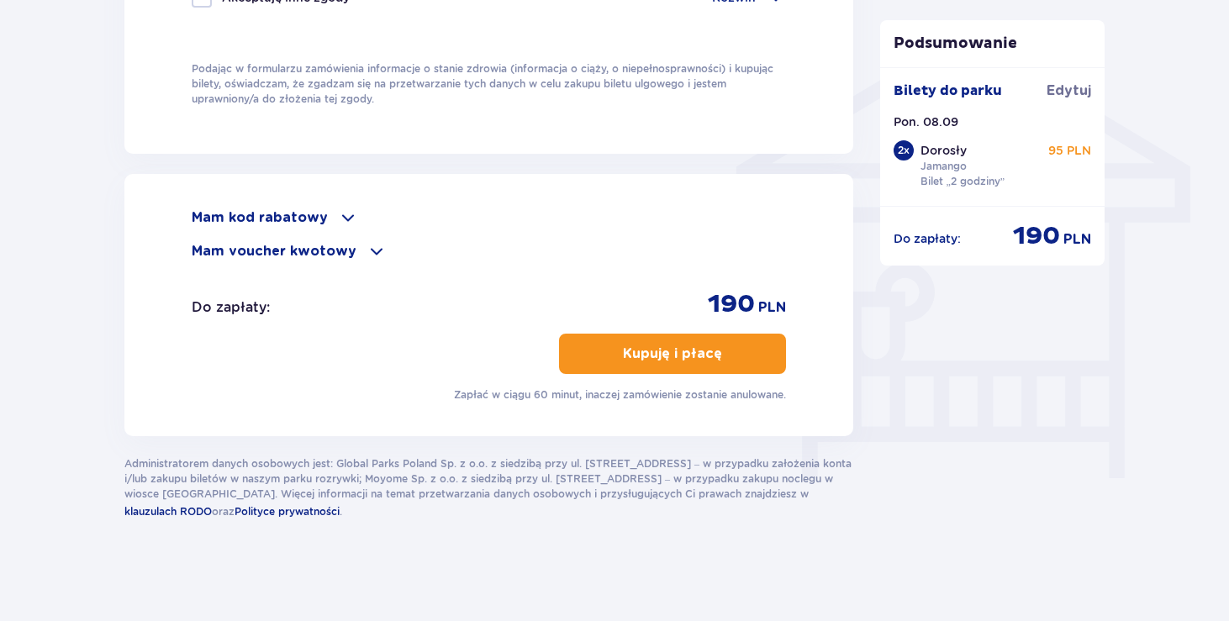
click at [694, 330] on div "Mam kod rabatowy Zastosuj Mam voucher kwotowy Zastosuj Do zapłaty : 190 PLN Kup…" at bounding box center [489, 305] width 594 height 195
click at [681, 355] on p "Kupuję i płacę" at bounding box center [672, 354] width 99 height 18
